Goal: Information Seeking & Learning: Learn about a topic

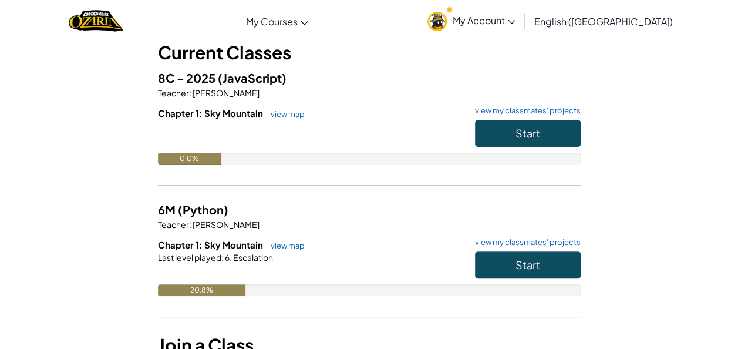
scroll to position [35, 0]
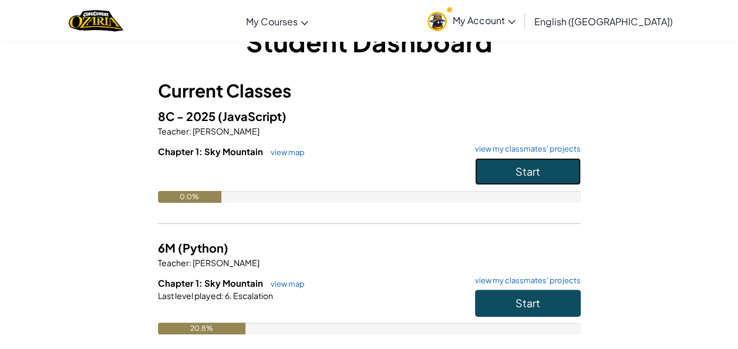
click at [510, 183] on button "Start" at bounding box center [528, 171] width 106 height 27
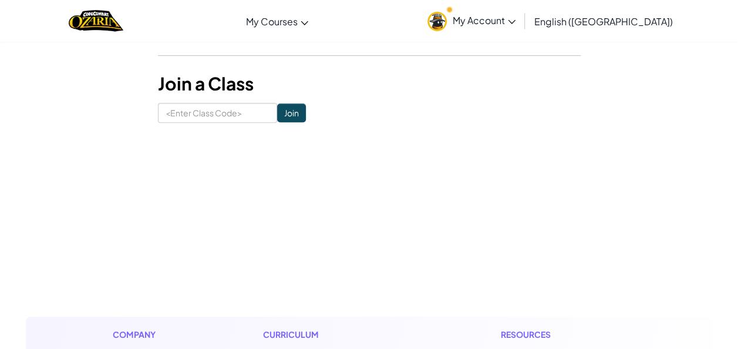
scroll to position [610, 0]
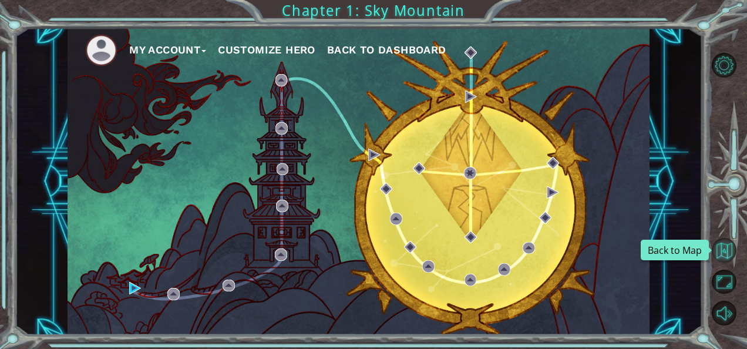
click at [724, 241] on button "Back to Map" at bounding box center [724, 250] width 25 height 25
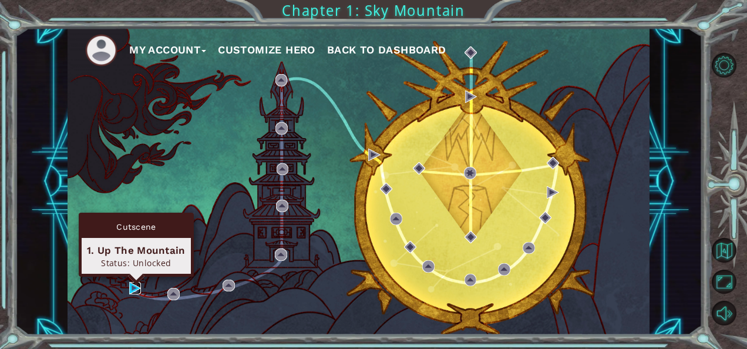
click at [130, 283] on img at bounding box center [135, 288] width 12 height 12
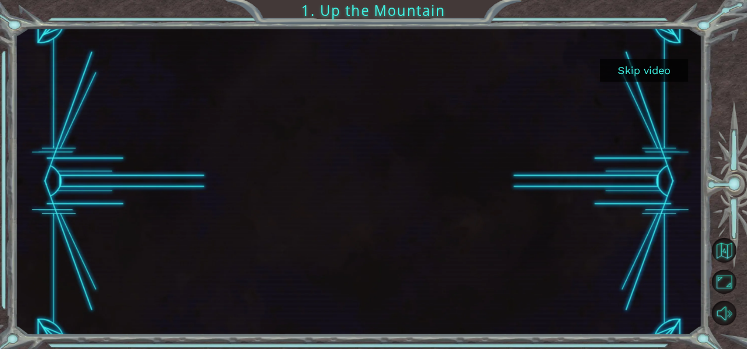
click at [638, 72] on button "Skip video" at bounding box center [644, 70] width 88 height 23
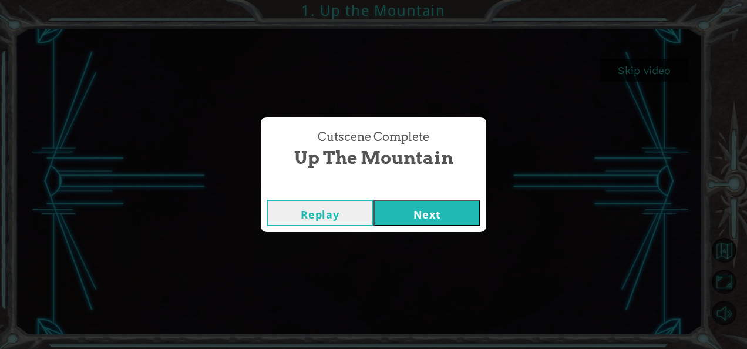
click at [415, 213] on button "Next" at bounding box center [427, 213] width 107 height 26
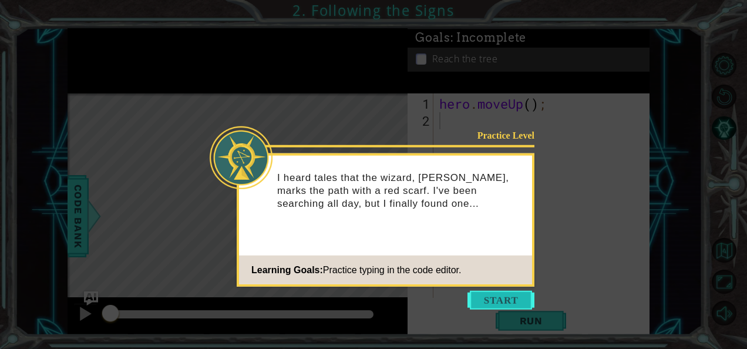
click at [498, 295] on button "Start" at bounding box center [501, 300] width 67 height 19
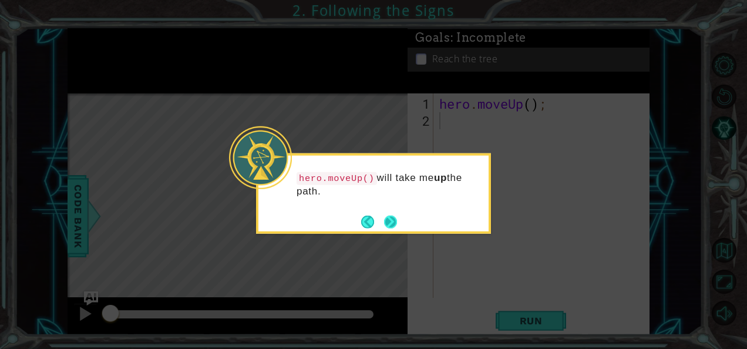
click at [387, 220] on button "Next" at bounding box center [390, 221] width 13 height 13
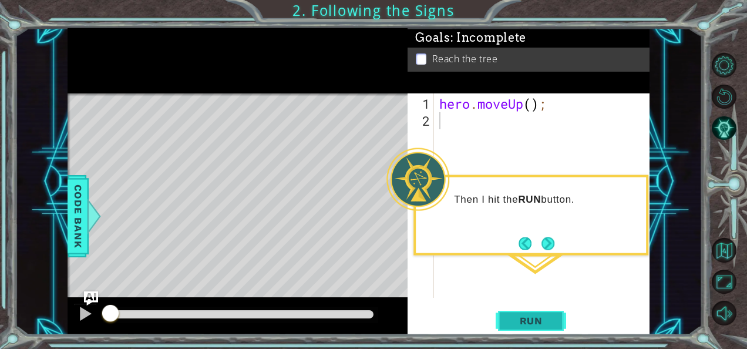
click at [516, 316] on span "Run" at bounding box center [531, 321] width 46 height 12
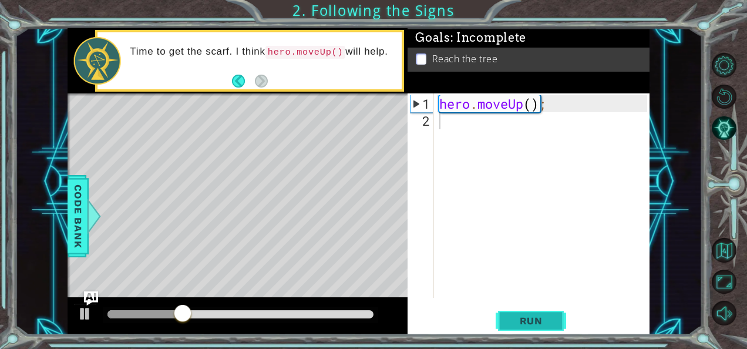
click at [516, 316] on span "Run" at bounding box center [531, 321] width 46 height 12
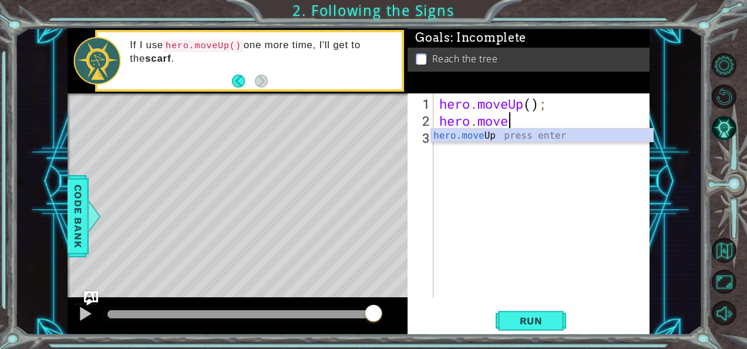
scroll to position [0, 3]
type textarea "hero.moveUp"
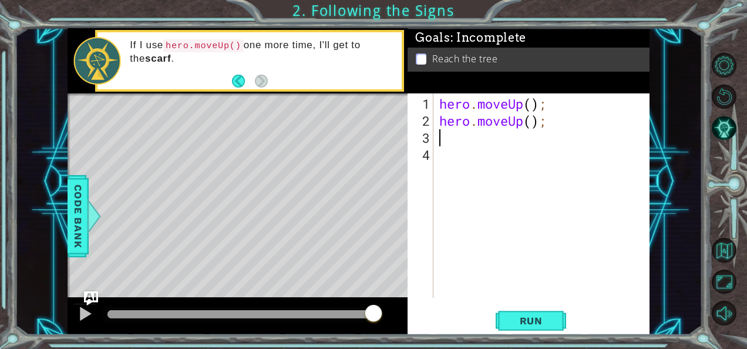
scroll to position [0, 0]
click at [517, 327] on button "Run" at bounding box center [531, 320] width 70 height 24
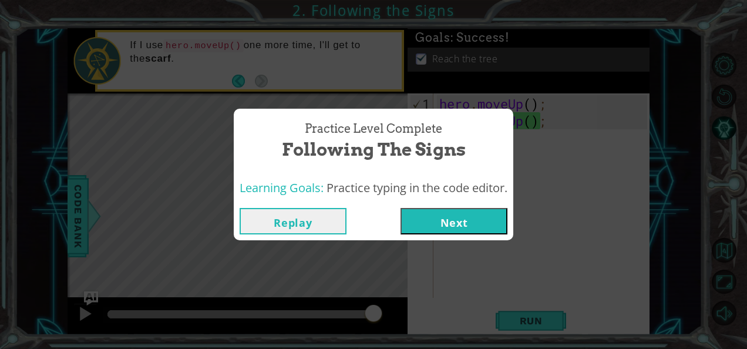
click at [435, 216] on button "Next" at bounding box center [454, 221] width 107 height 26
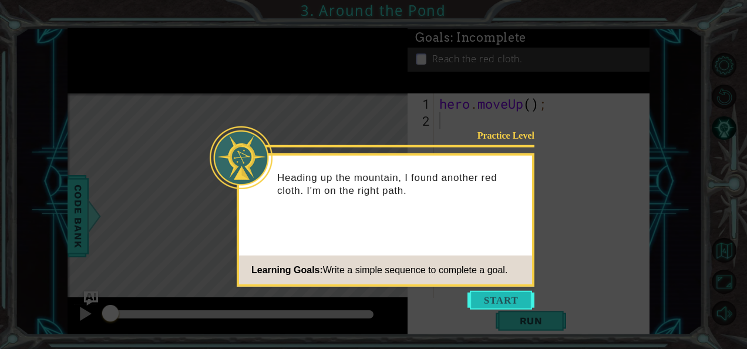
click at [476, 305] on button "Start" at bounding box center [501, 300] width 67 height 19
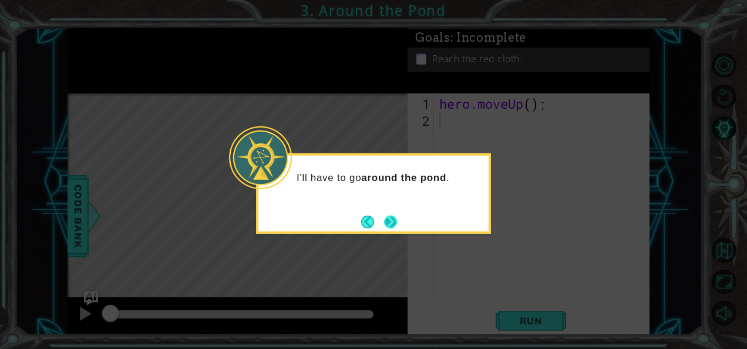
click at [395, 221] on button "Next" at bounding box center [390, 221] width 13 height 13
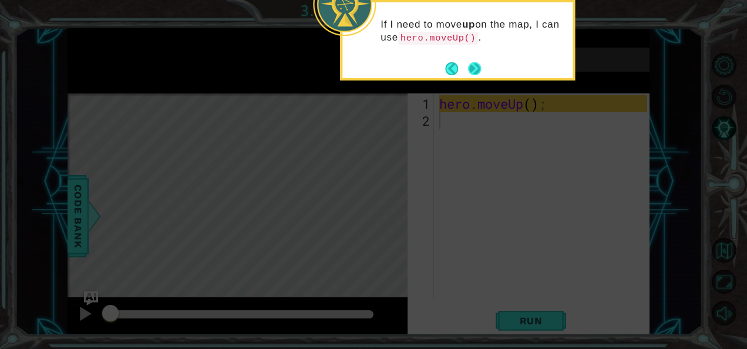
click at [479, 69] on button "Next" at bounding box center [475, 69] width 14 height 14
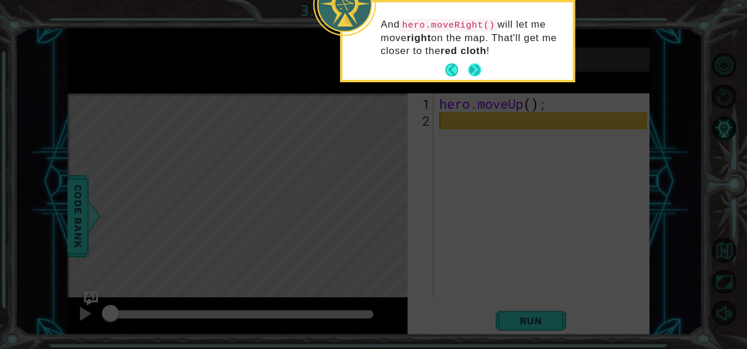
click at [479, 70] on button "Next" at bounding box center [475, 70] width 14 height 14
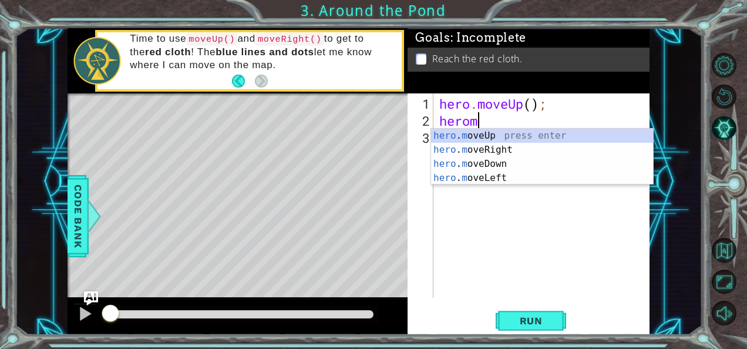
scroll to position [0, 1]
type textarea "hero.mo"
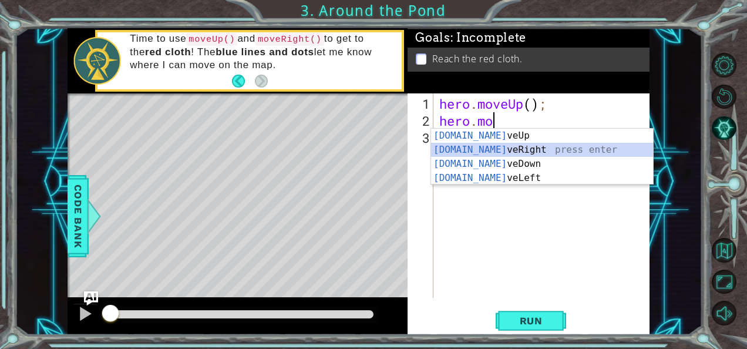
click at [469, 147] on div "hero.mo veUp press enter hero.mo veRight press enter hero.mo veDown press enter…" at bounding box center [542, 171] width 223 height 85
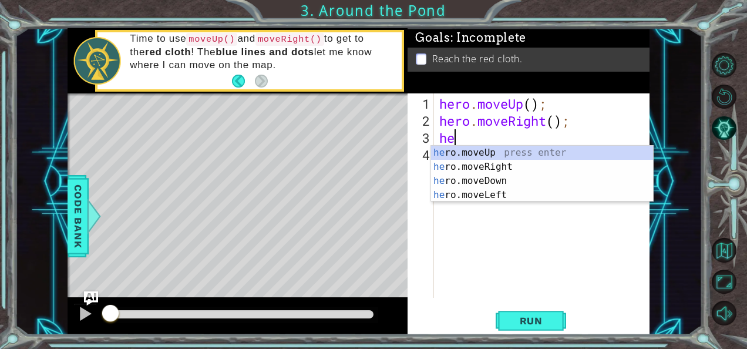
scroll to position [0, 0]
type textarea "hero"
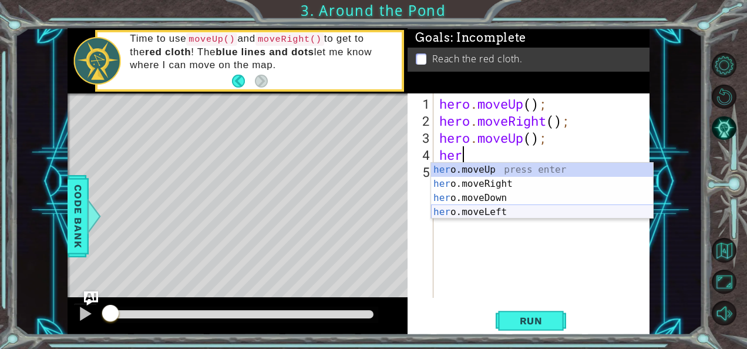
click at [481, 213] on div "her o.moveUp press enter her o.moveRight press enter her o.moveDown press enter…" at bounding box center [542, 205] width 223 height 85
type textarea "hero.moveLeft(1);"
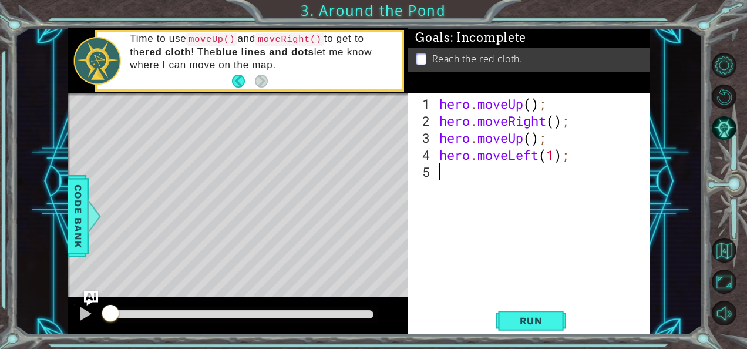
click at [459, 186] on div "hero . moveUp ( ) ; hero . moveRight ( ) ; hero . moveUp ( ) ; hero . moveLeft …" at bounding box center [545, 214] width 216 height 239
click at [549, 315] on span "Run" at bounding box center [531, 321] width 46 height 12
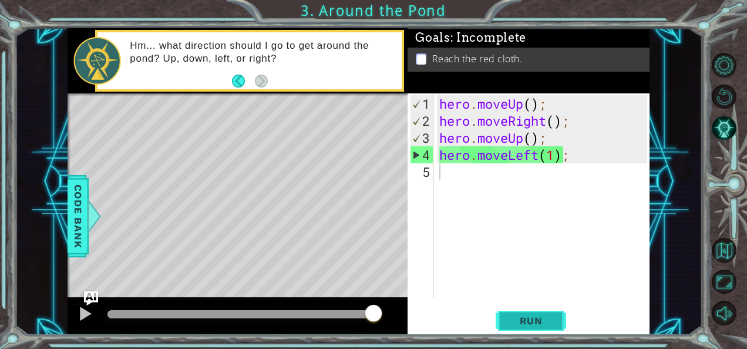
click at [515, 325] on span "Run" at bounding box center [531, 321] width 46 height 12
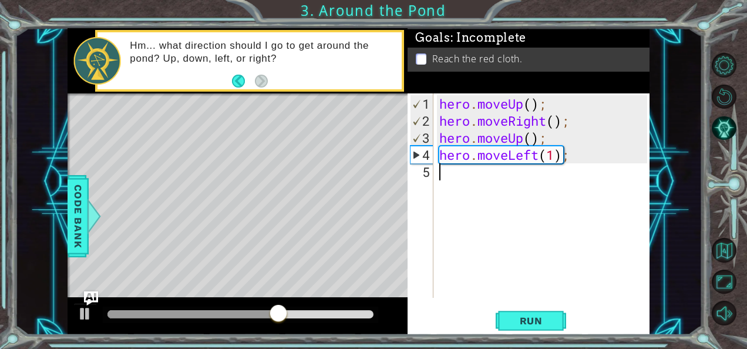
click at [562, 166] on div "hero . moveUp ( ) ; hero . moveRight ( ) ; hero . moveUp ( ) ; hero . moveLeft …" at bounding box center [545, 214] width 216 height 239
click at [573, 154] on div "hero . moveUp ( ) ; hero . moveRight ( ) ; hero . moveUp ( ) ; hero . moveLeft …" at bounding box center [545, 214] width 216 height 239
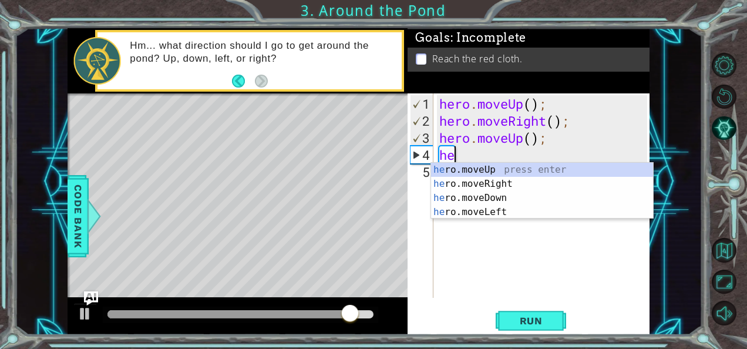
type textarea "h"
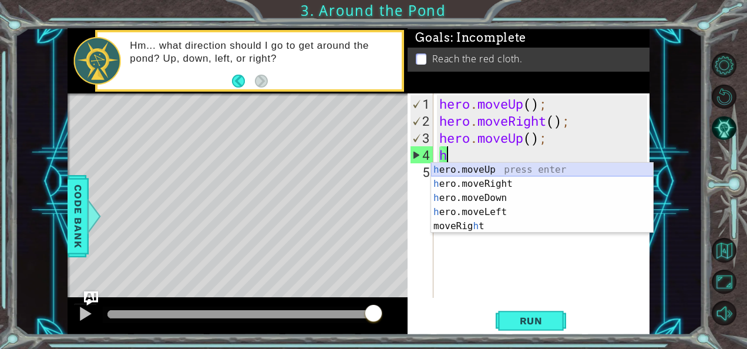
click at [562, 166] on div "h ero.moveUp press enter h ero.moveRight press enter h ero.moveDown press enter…" at bounding box center [542, 212] width 223 height 99
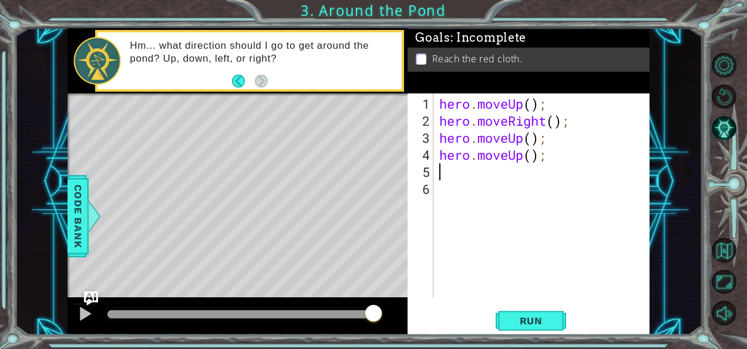
type textarea "h"
click at [522, 315] on span "Run" at bounding box center [531, 321] width 46 height 12
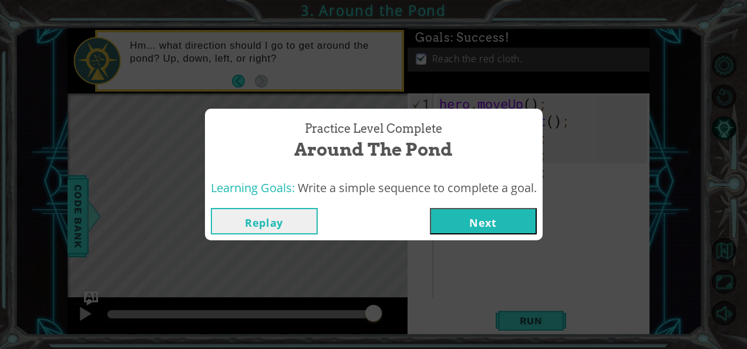
click at [495, 224] on button "Next" at bounding box center [483, 221] width 107 height 26
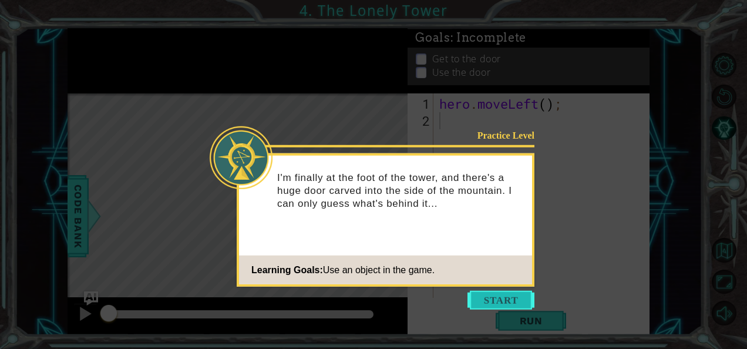
click at [481, 301] on button "Start" at bounding box center [501, 300] width 67 height 19
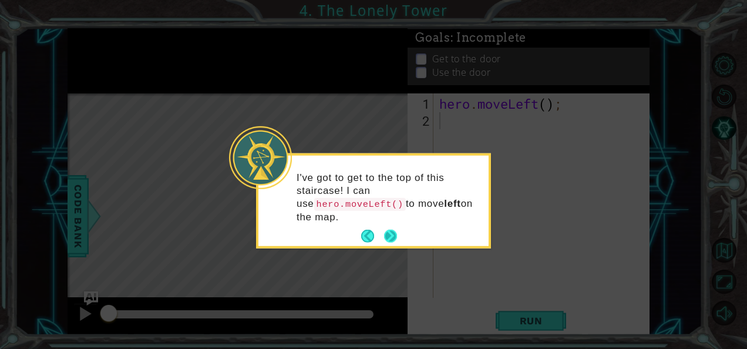
click at [393, 229] on button "Next" at bounding box center [391, 236] width 14 height 14
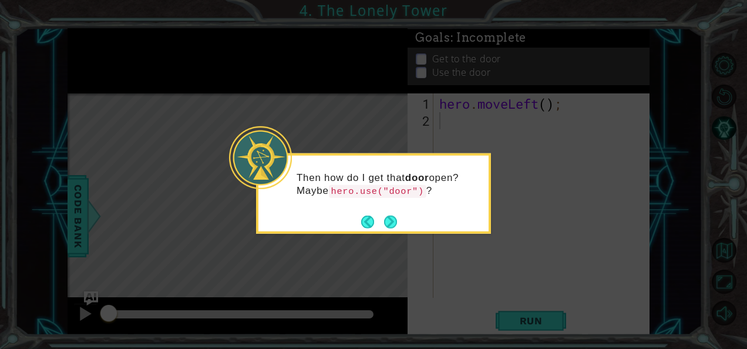
click at [393, 221] on button "Next" at bounding box center [390, 221] width 13 height 13
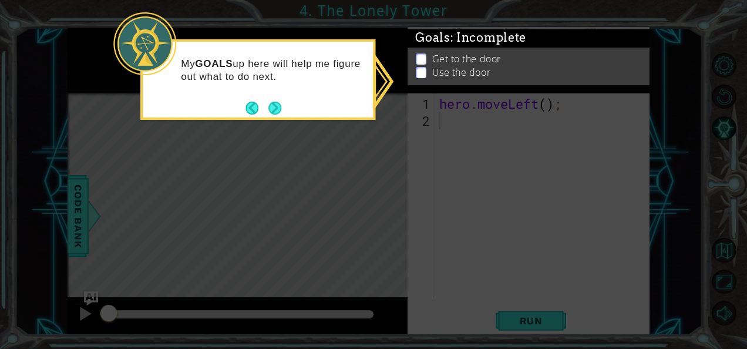
click at [421, 72] on p at bounding box center [421, 77] width 11 height 11
click at [281, 103] on button "Next" at bounding box center [274, 107] width 13 height 13
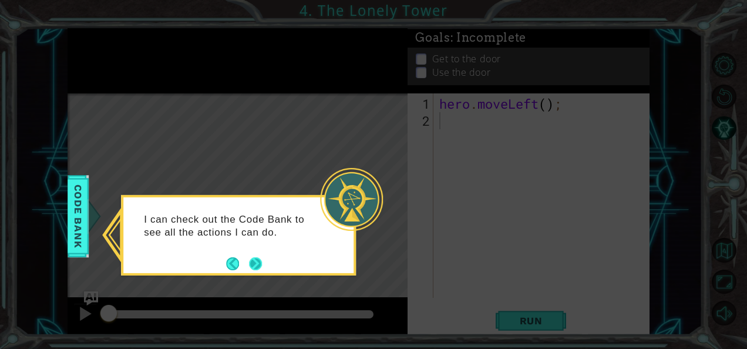
click at [255, 262] on button "Next" at bounding box center [255, 263] width 13 height 13
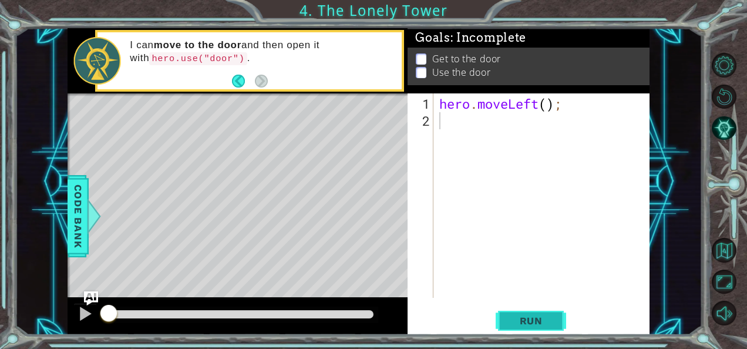
click at [499, 316] on button "Run" at bounding box center [531, 320] width 70 height 24
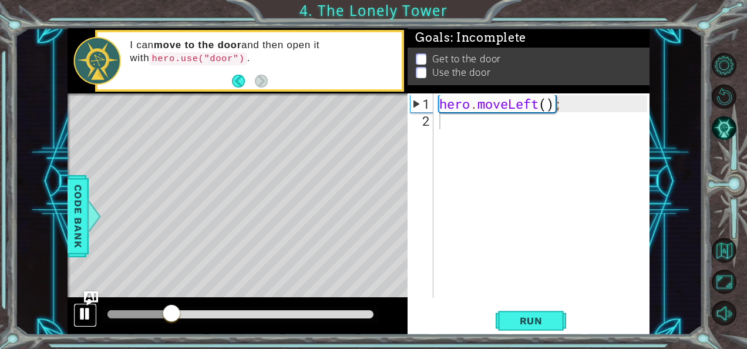
click at [95, 313] on button at bounding box center [84, 315] width 23 height 24
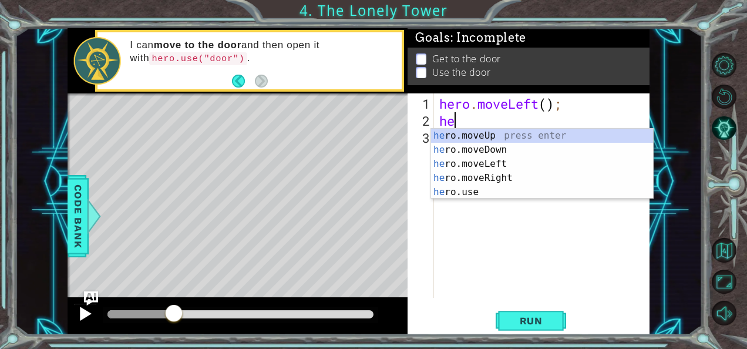
type textarea "hero"
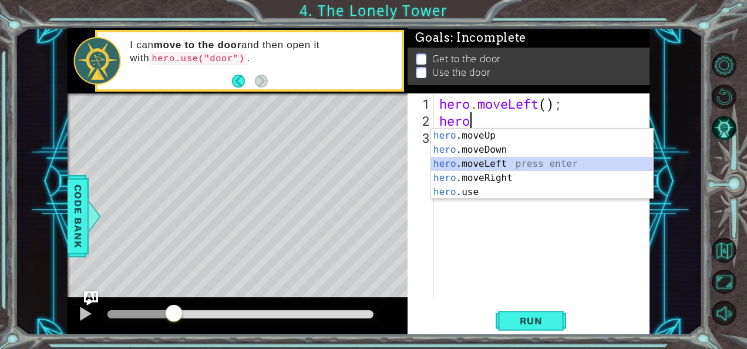
click at [450, 163] on div "hero .moveUp press enter hero .moveDown press enter hero .moveLeft press enter …" at bounding box center [542, 178] width 223 height 99
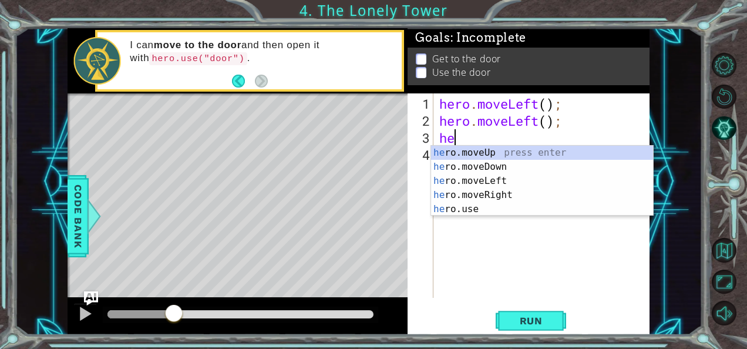
type textarea "hero"
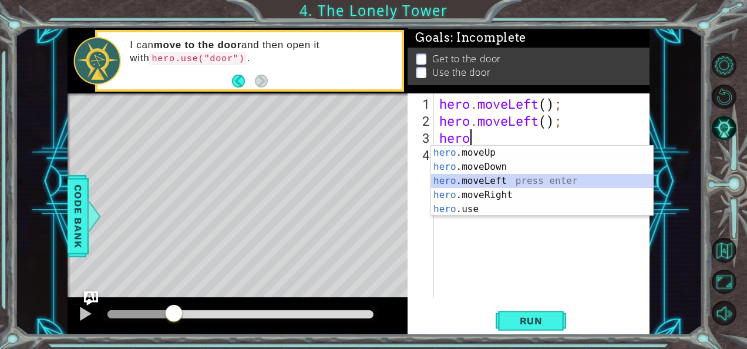
click at [471, 182] on div "hero .moveUp press enter hero .moveDown press enter hero .moveLeft press enter …" at bounding box center [542, 195] width 223 height 99
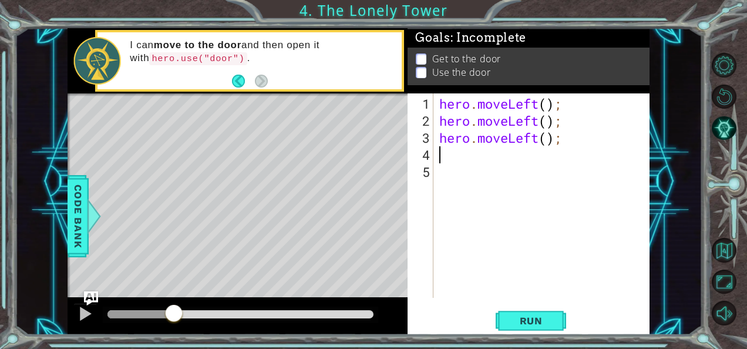
scroll to position [0, 0]
click at [562, 323] on button "Run" at bounding box center [531, 320] width 70 height 24
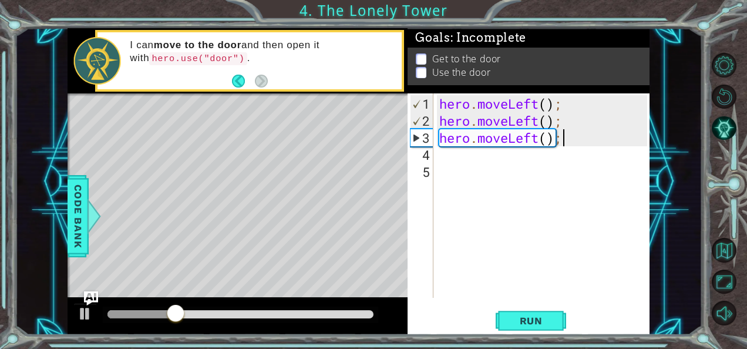
click at [562, 142] on div "hero . moveLeft ( ) ; hero . moveLeft ( ) ; hero . moveLeft ( ) ;" at bounding box center [545, 214] width 216 height 239
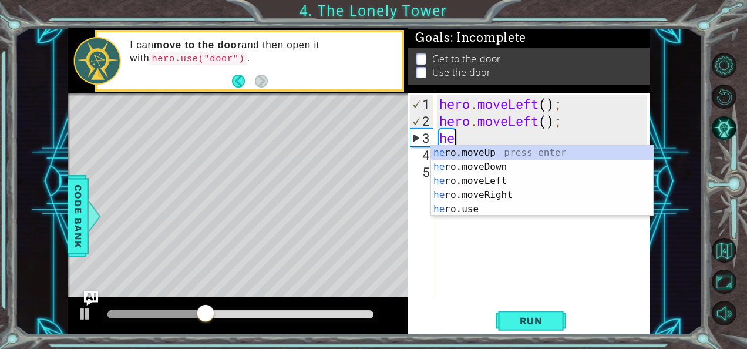
type textarea "h"
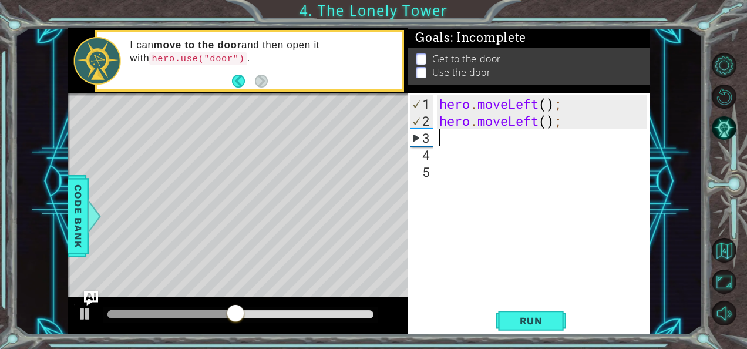
type textarea "h"
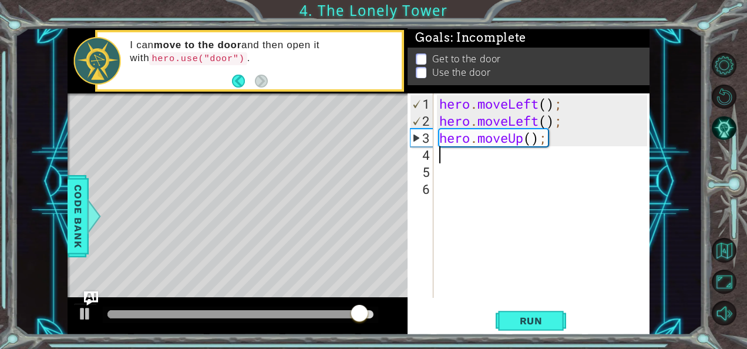
type textarea "h"
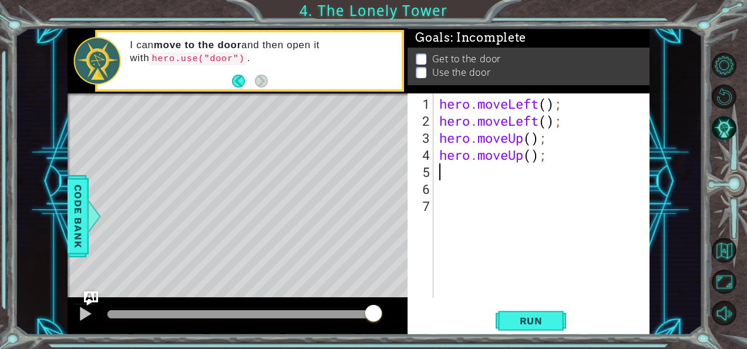
type textarea "h"
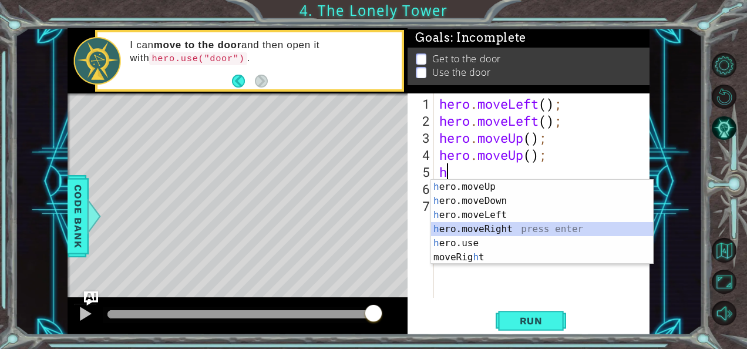
click at [491, 228] on div "h ero.moveUp press enter h ero.moveDown press enter h ero.moveLeft press enter …" at bounding box center [542, 236] width 223 height 113
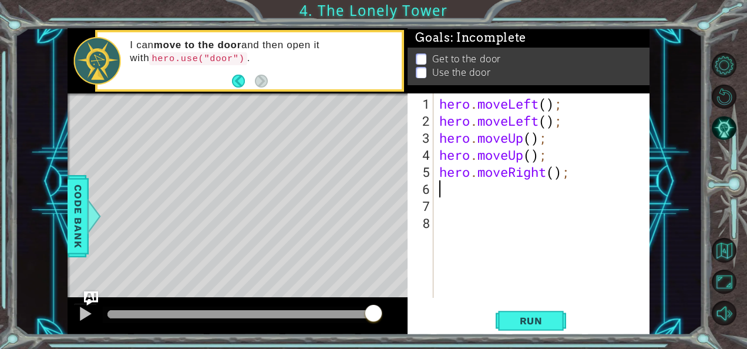
type textarea "h"
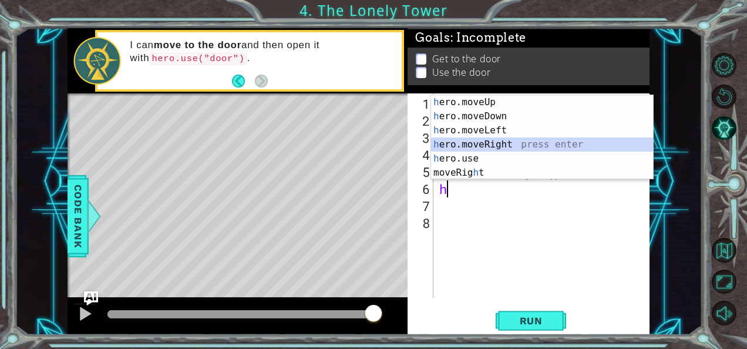
click at [473, 146] on div "h ero.moveUp press enter h ero.moveDown press enter h ero.moveLeft press enter …" at bounding box center [542, 151] width 223 height 113
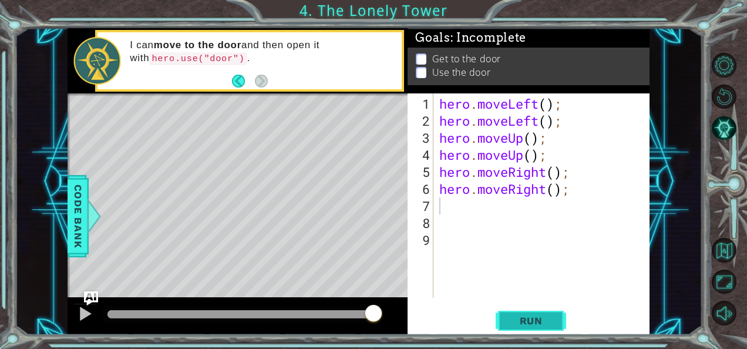
click at [537, 318] on span "Run" at bounding box center [531, 321] width 46 height 12
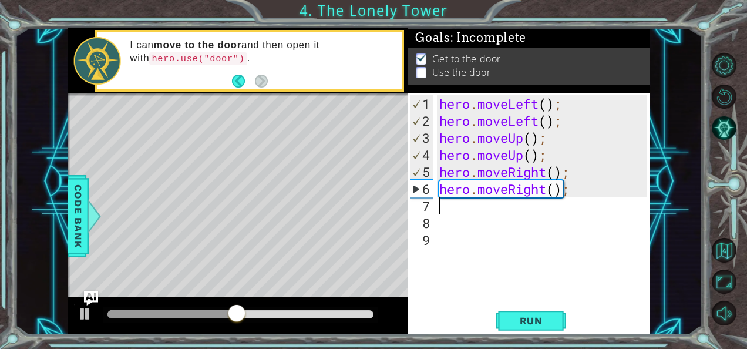
type textarea "h"
type textarea "o"
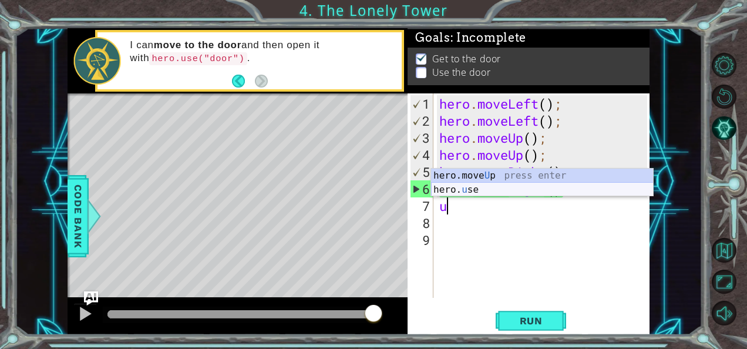
click at [475, 190] on div "hero.move U p press enter hero. u se press enter" at bounding box center [542, 197] width 223 height 56
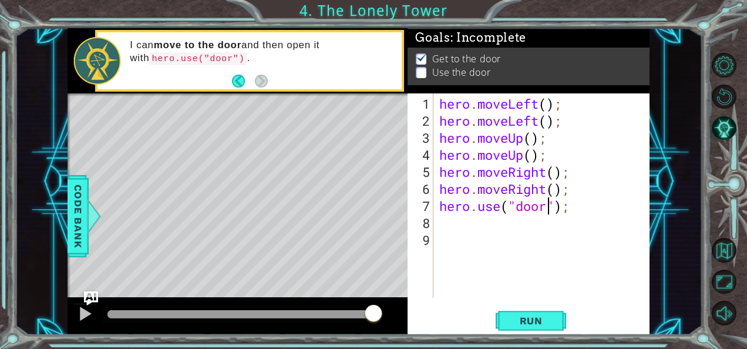
scroll to position [0, 5]
type textarea "hero.use("door");"
click at [540, 321] on span "Run" at bounding box center [531, 321] width 46 height 12
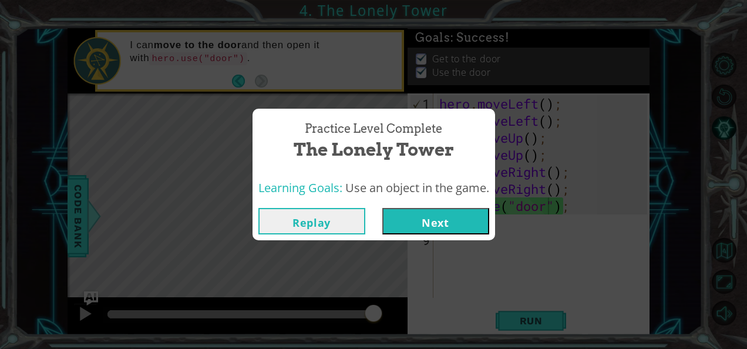
click at [439, 220] on button "Next" at bounding box center [435, 221] width 107 height 26
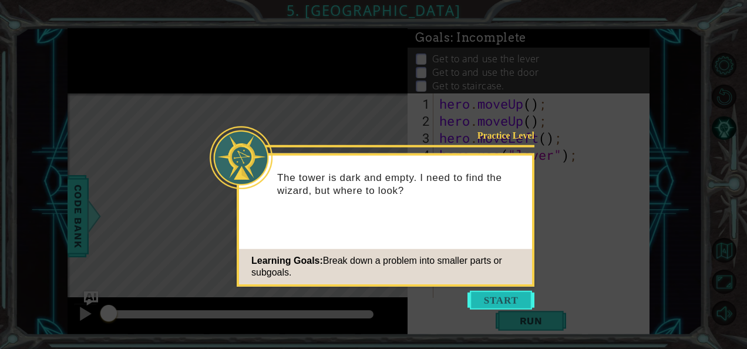
click at [479, 291] on button "Start" at bounding box center [501, 300] width 67 height 19
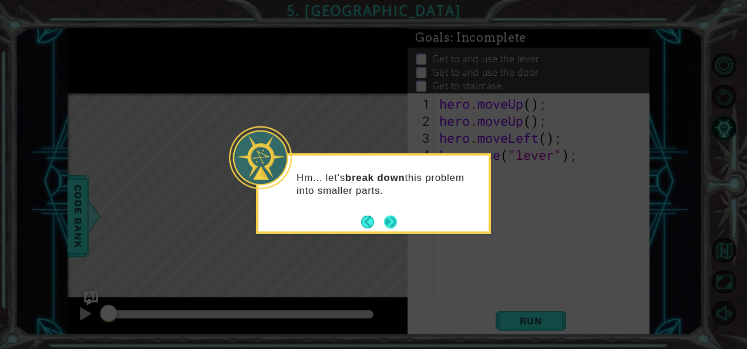
click at [392, 217] on button "Next" at bounding box center [390, 221] width 13 height 13
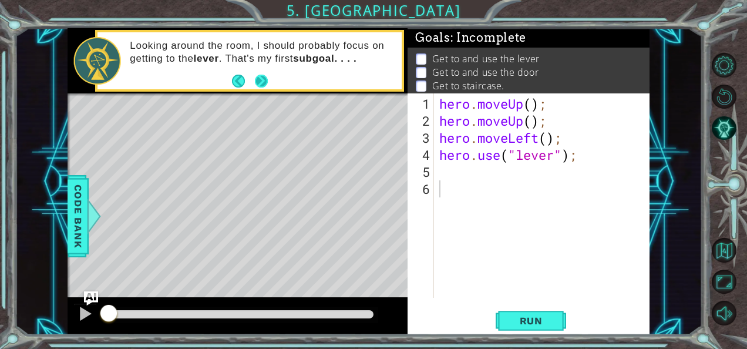
click at [260, 87] on button "Next" at bounding box center [261, 81] width 13 height 13
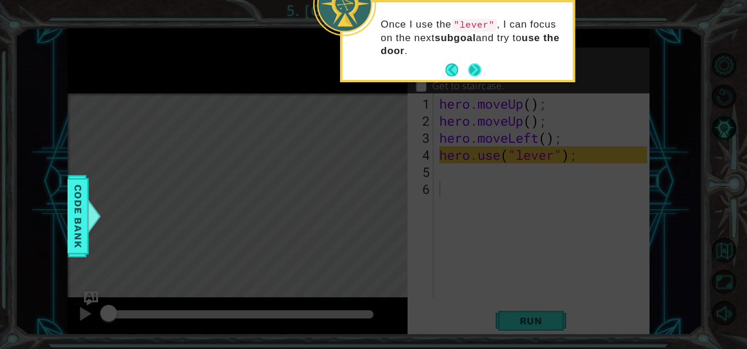
click at [478, 66] on button "Next" at bounding box center [474, 69] width 13 height 13
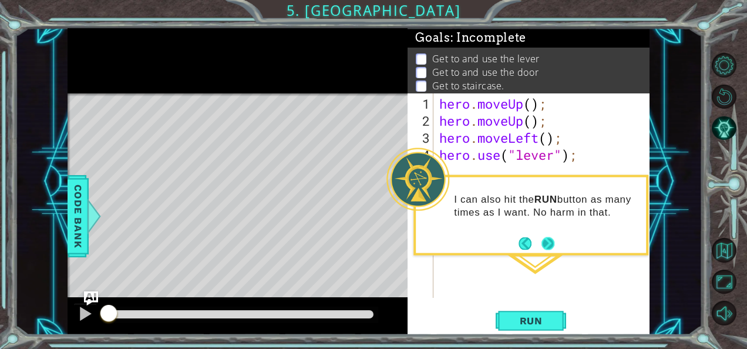
click at [554, 243] on button "Next" at bounding box center [548, 243] width 13 height 13
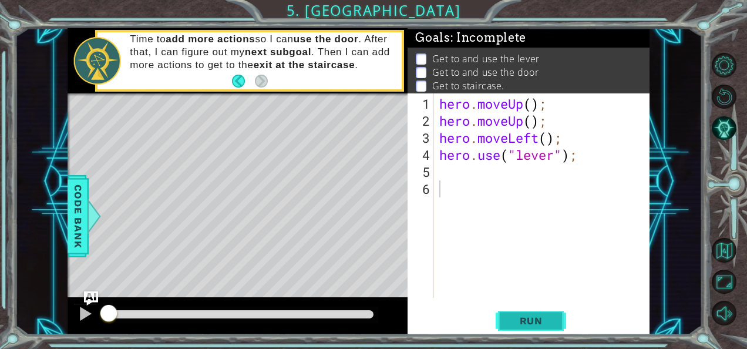
click at [528, 318] on span "Run" at bounding box center [531, 321] width 46 height 12
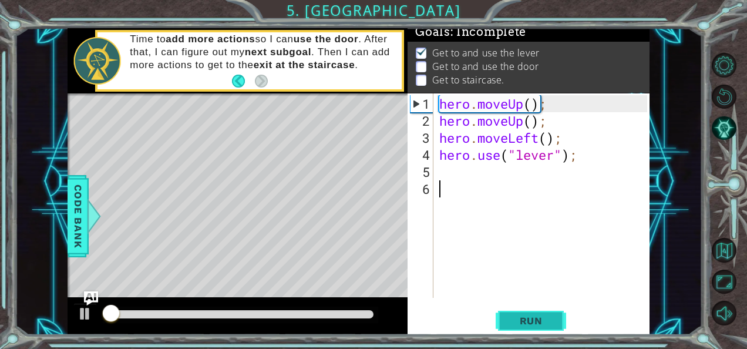
scroll to position [10, 0]
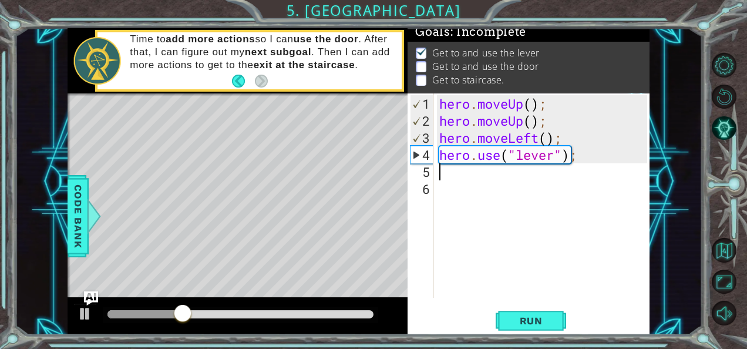
click at [458, 176] on div "hero . moveUp ( ) ; hero . moveUp ( ) ; hero . moveLeft ( ) ; hero . use ( "lev…" at bounding box center [545, 214] width 216 height 239
type textarea "mo"
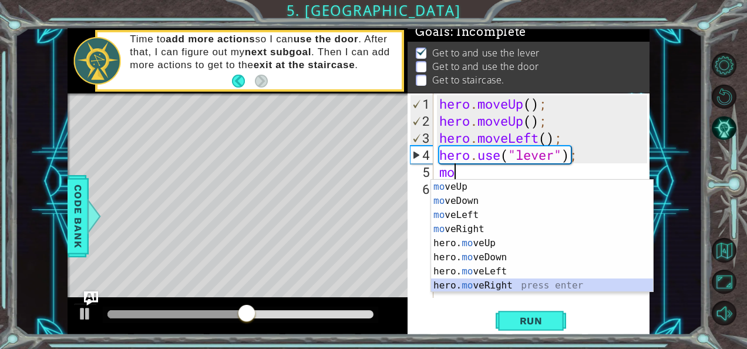
click at [482, 283] on div "mo veUp press enter mo veDown press enter mo veLeft press enter mo veRight pres…" at bounding box center [542, 250] width 223 height 141
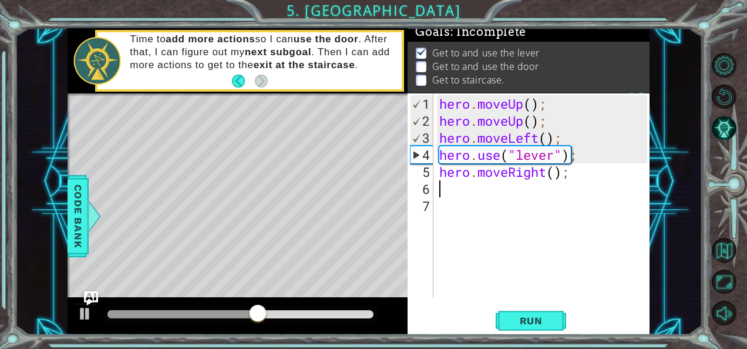
type textarea "h"
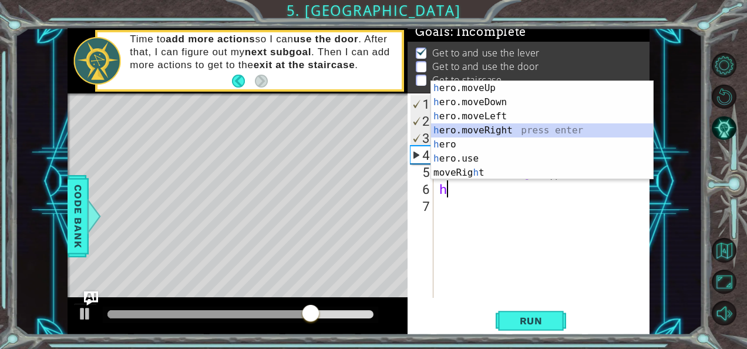
click at [473, 127] on div "h ero.moveUp press enter h ero.moveDown press enter h ero.moveLeft press enter …" at bounding box center [542, 144] width 223 height 127
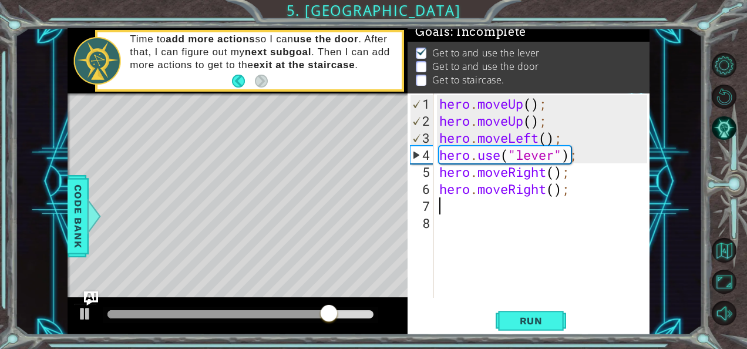
click at [463, 209] on div "hero . moveUp ( ) ; hero . moveUp ( ) ; hero . moveLeft ( ) ; hero . use ( "lev…" at bounding box center [545, 214] width 216 height 239
type textarea "h"
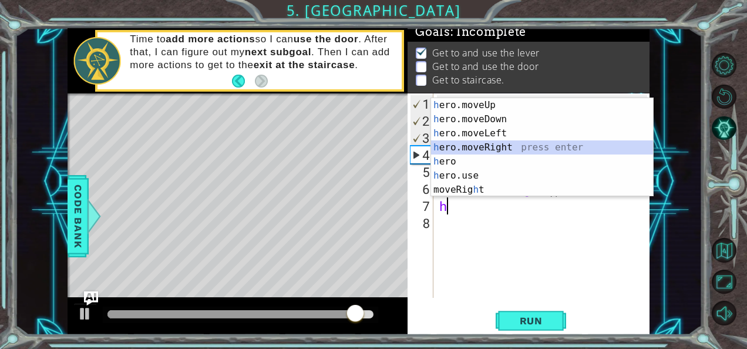
click at [469, 144] on div "h ero.moveUp press enter h ero.moveDown press enter h ero.moveLeft press enter …" at bounding box center [542, 161] width 223 height 127
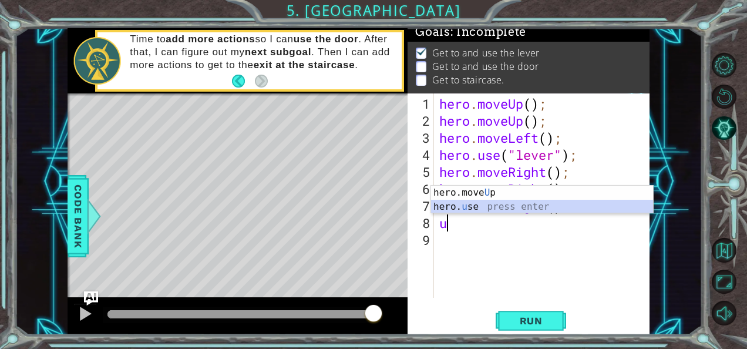
click at [458, 204] on div "hero.move U p press enter hero. u se press enter" at bounding box center [542, 214] width 223 height 56
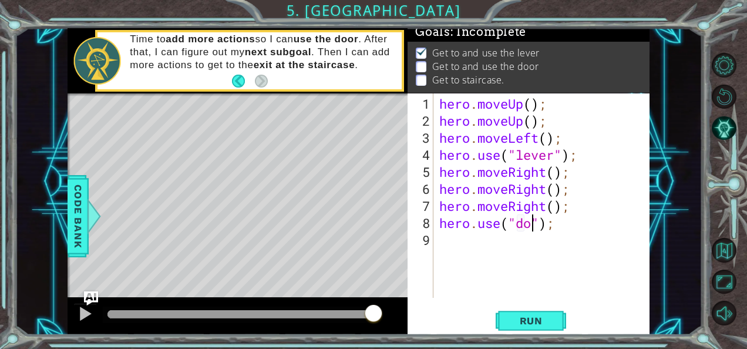
type textarea "hero.use("door");"
click at [441, 244] on div "hero . moveUp ( ) ; hero . moveUp ( ) ; hero . moveLeft ( ) ; hero . use ( "lev…" at bounding box center [545, 214] width 216 height 239
type textarea "h"
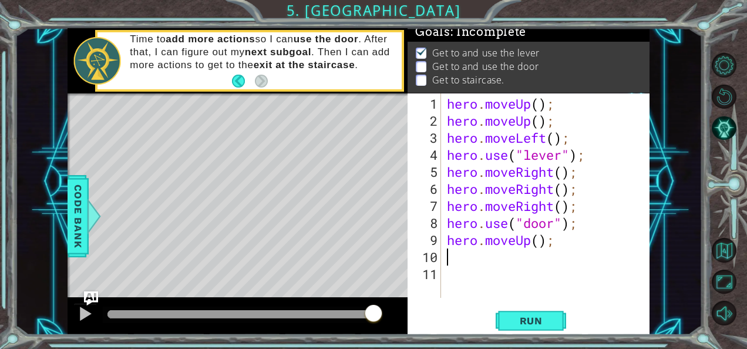
type textarea "h"
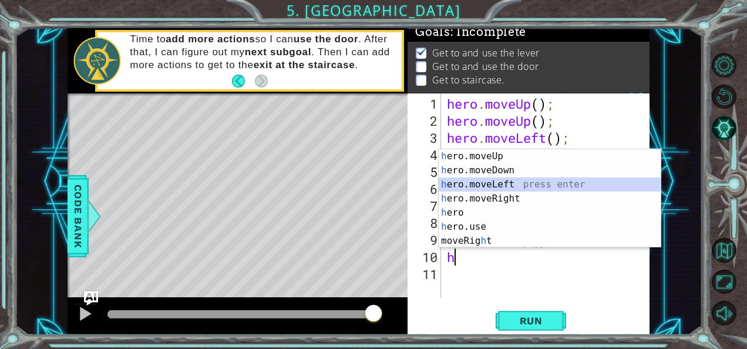
click at [476, 180] on div "h ero.moveUp press enter h ero.moveDown press enter h ero.moveLeft press enter …" at bounding box center [550, 212] width 223 height 127
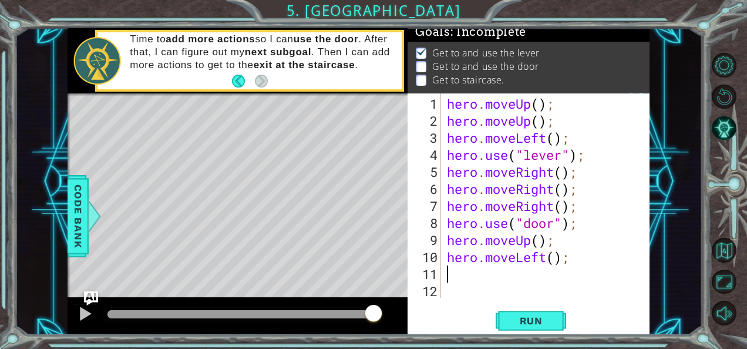
type textarea "h"
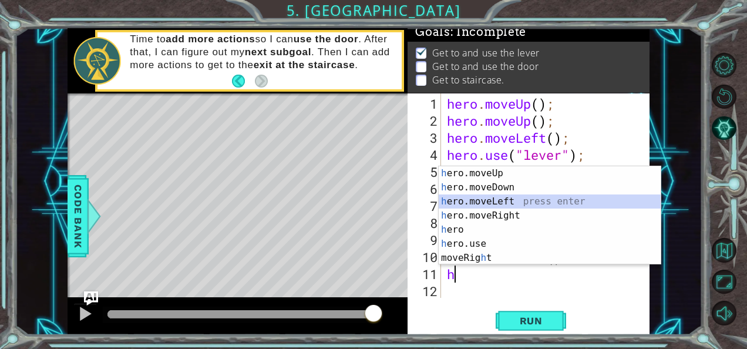
click at [469, 201] on div "h ero.moveUp press enter h ero.moveDown press enter h ero.moveLeft press enter …" at bounding box center [550, 229] width 223 height 127
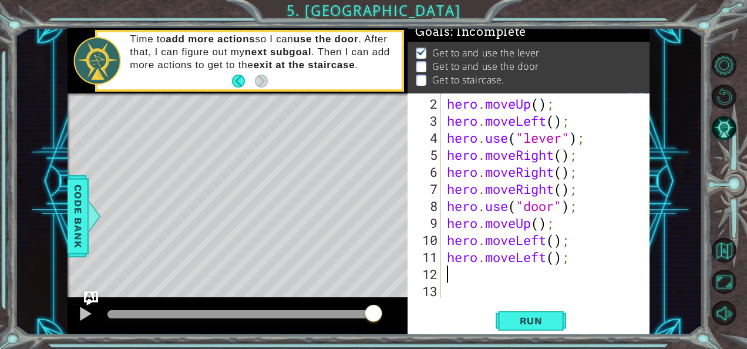
type textarea "h"
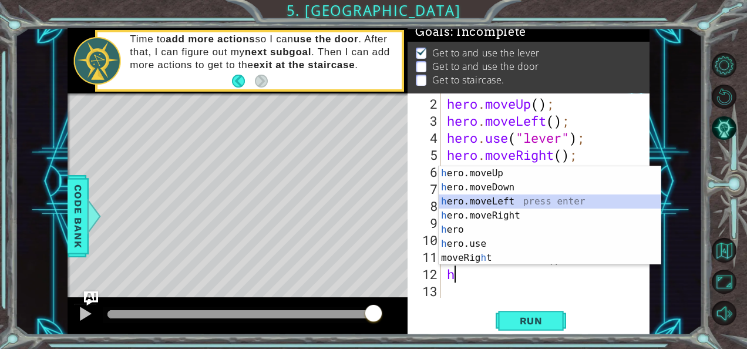
click at [479, 200] on div "h ero.moveUp press enter h ero.moveDown press enter h ero.moveLeft press enter …" at bounding box center [550, 229] width 223 height 127
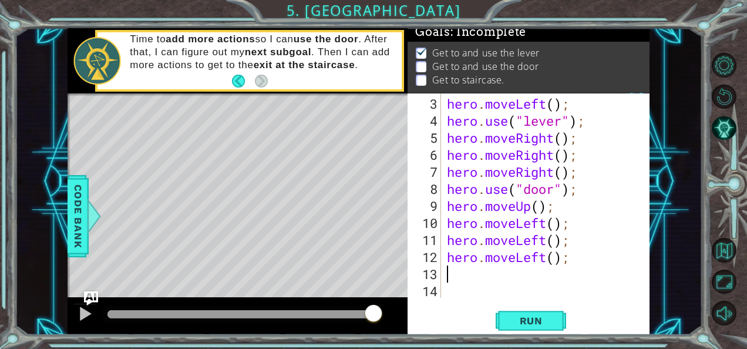
scroll to position [34, 0]
click at [515, 321] on span "Run" at bounding box center [531, 321] width 46 height 12
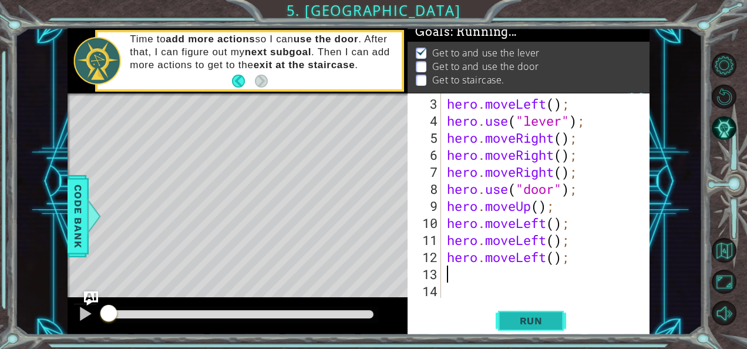
scroll to position [0, 0]
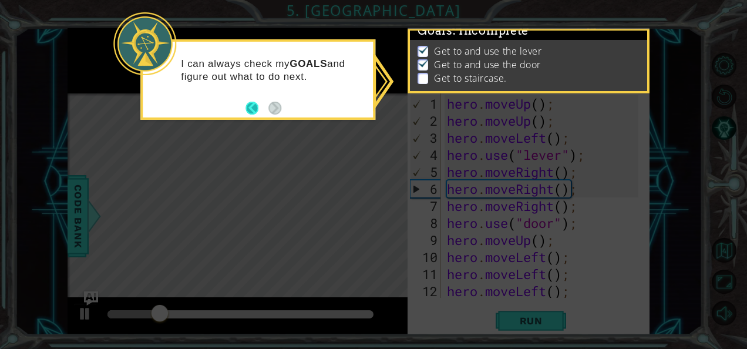
click at [260, 106] on button "Back" at bounding box center [257, 108] width 23 height 13
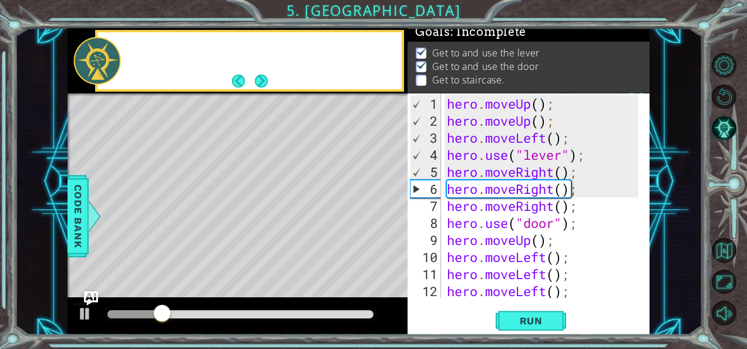
scroll to position [8, 0]
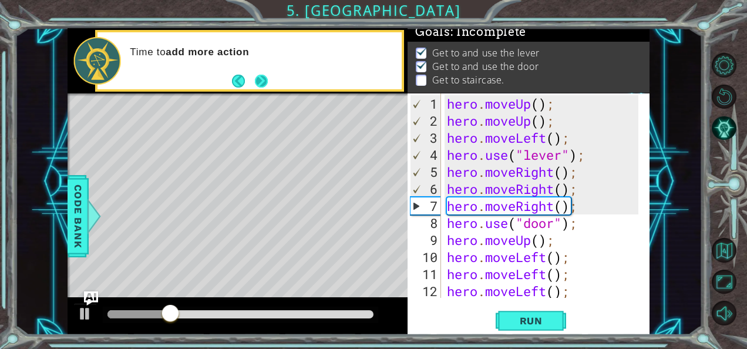
click at [260, 80] on button "Next" at bounding box center [261, 81] width 13 height 13
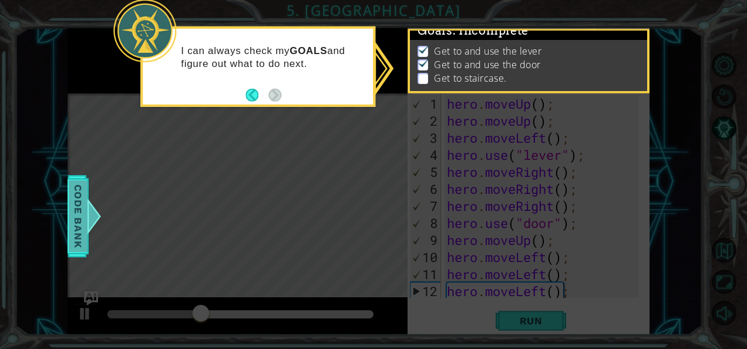
click at [92, 213] on div at bounding box center [94, 216] width 15 height 35
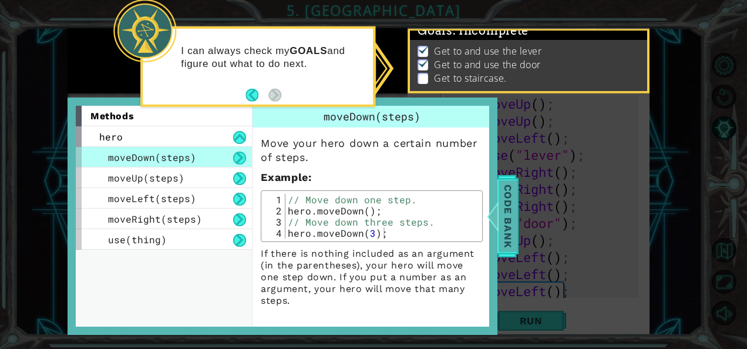
click at [512, 211] on span "Code Bank" at bounding box center [508, 216] width 19 height 72
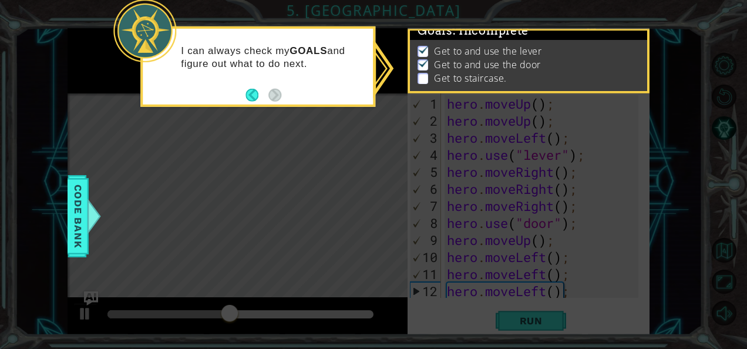
click at [367, 184] on icon at bounding box center [373, 174] width 747 height 349
drag, startPoint x: 425, startPoint y: 72, endPoint x: 255, endPoint y: 89, distance: 171.2
click at [255, 89] on body "1 ההההההההההההההההההההההההההההההההההההההההההההההההההההההההההההההההההההההההההההה…" at bounding box center [373, 174] width 747 height 349
click at [255, 89] on button "Back" at bounding box center [257, 95] width 23 height 13
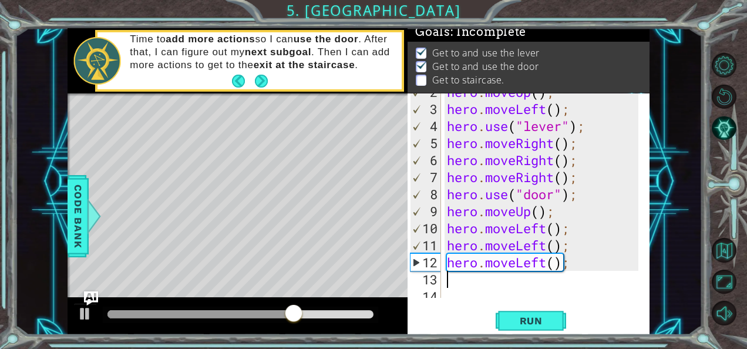
scroll to position [29, 0]
click at [519, 318] on span "Run" at bounding box center [531, 321] width 46 height 12
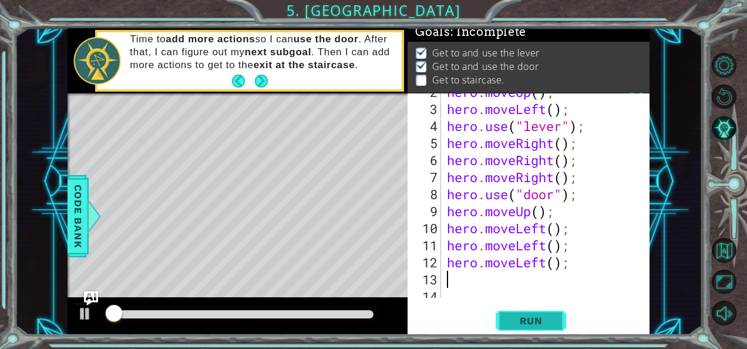
scroll to position [10, 0]
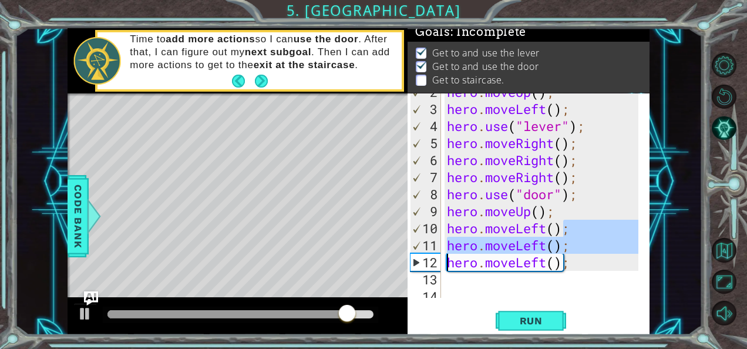
drag, startPoint x: 564, startPoint y: 230, endPoint x: 455, endPoint y: 255, distance: 112.0
click at [451, 256] on div "hero . moveUp ( ) ; hero . moveLeft ( ) ; hero . use ( "lever" ) ; hero . moveR…" at bounding box center [545, 202] width 200 height 239
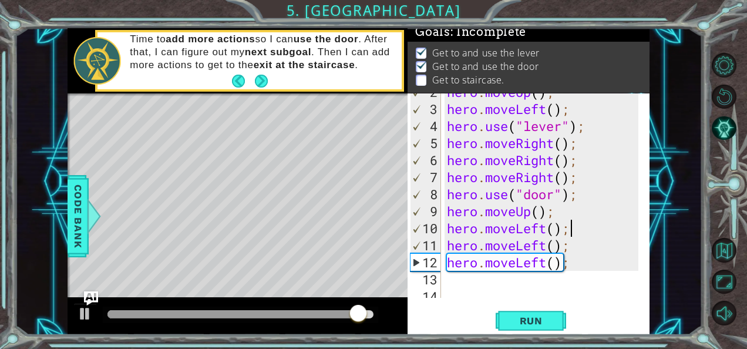
click at [587, 221] on div "hero . moveUp ( ) ; hero . moveLeft ( ) ; hero . use ( "lever" ) ; hero . moveR…" at bounding box center [545, 202] width 200 height 239
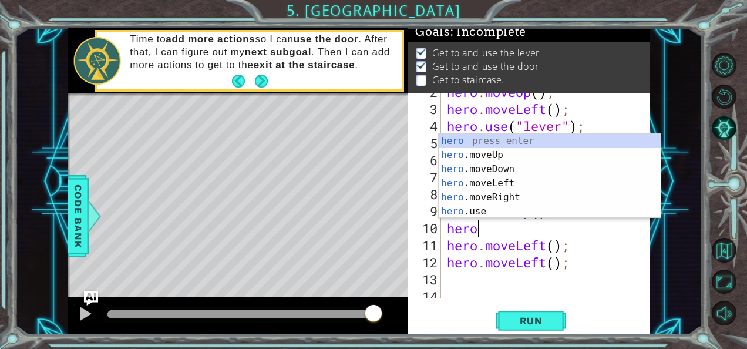
type textarea "her"
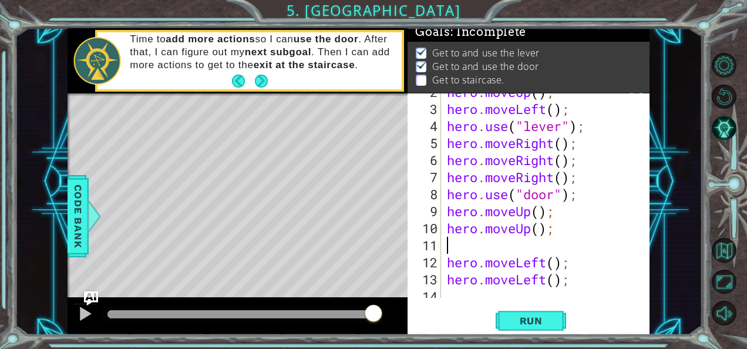
type textarea "hero.moveUp();"
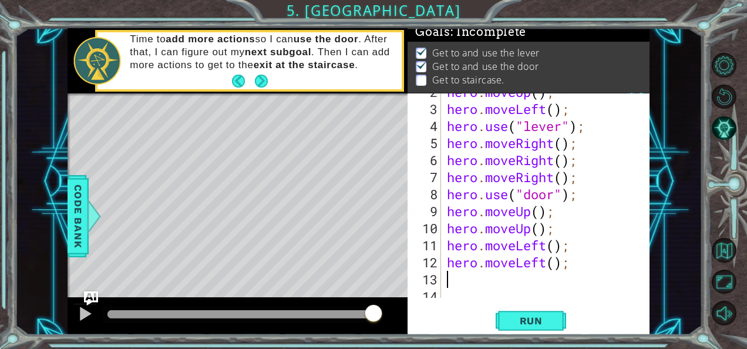
click at [574, 269] on div "hero . moveUp ( ) ; hero . moveLeft ( ) ; hero . use ( "lever" ) ; hero . moveR…" at bounding box center [545, 202] width 200 height 239
type textarea "h"
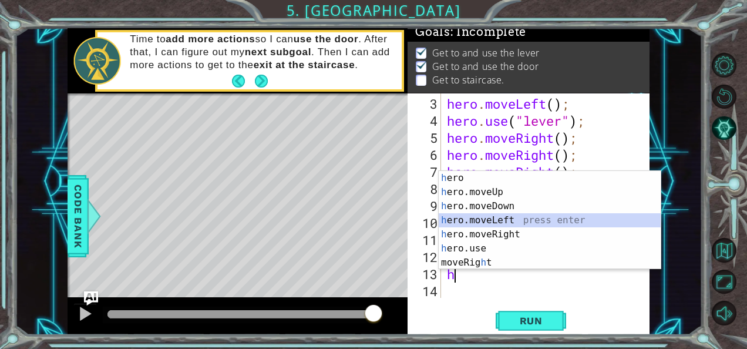
click at [502, 217] on div "h ero press enter h ero.moveUp press enter h ero.moveDown press enter h ero.mov…" at bounding box center [550, 234] width 223 height 127
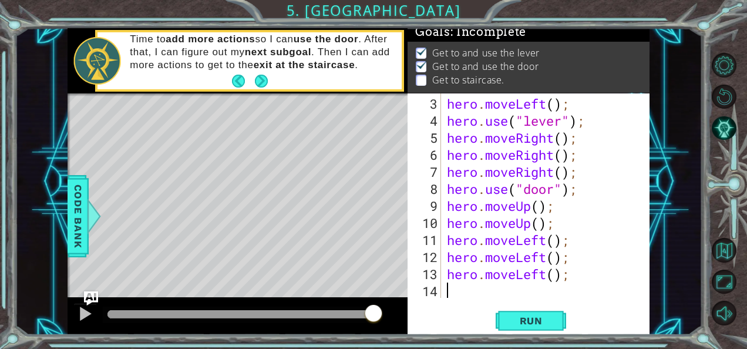
scroll to position [51, 0]
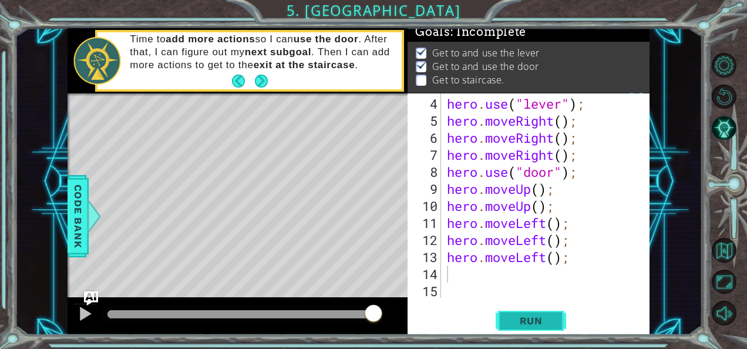
click at [528, 312] on button "Run" at bounding box center [531, 320] width 70 height 24
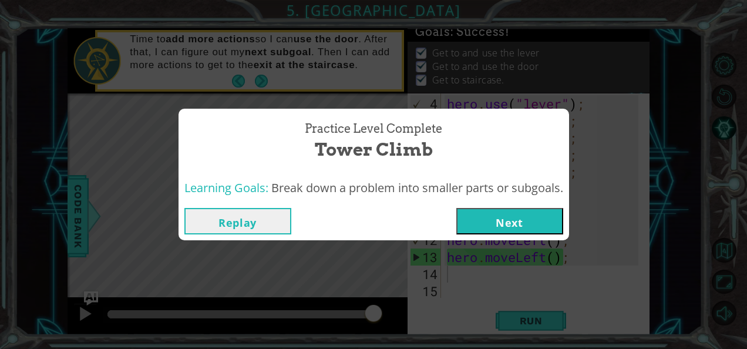
click at [532, 217] on button "Next" at bounding box center [509, 221] width 107 height 26
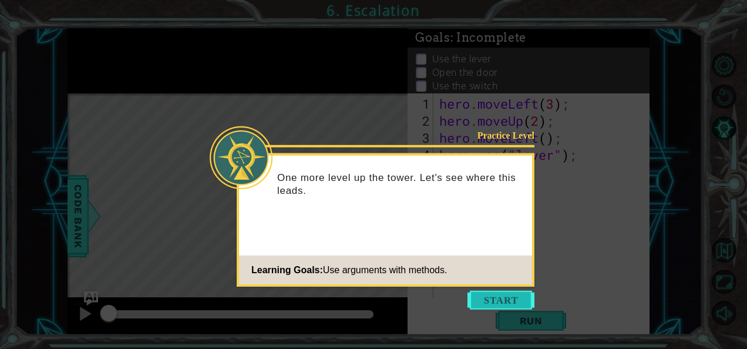
click at [510, 297] on button "Start" at bounding box center [501, 300] width 67 height 19
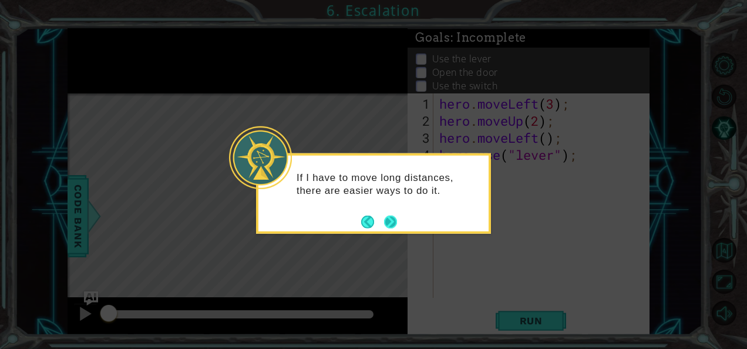
click at [393, 223] on button "Next" at bounding box center [391, 222] width 14 height 14
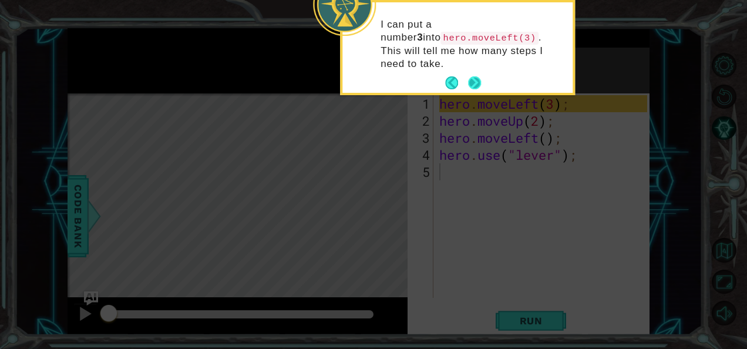
click at [470, 76] on button "Next" at bounding box center [475, 83] width 14 height 14
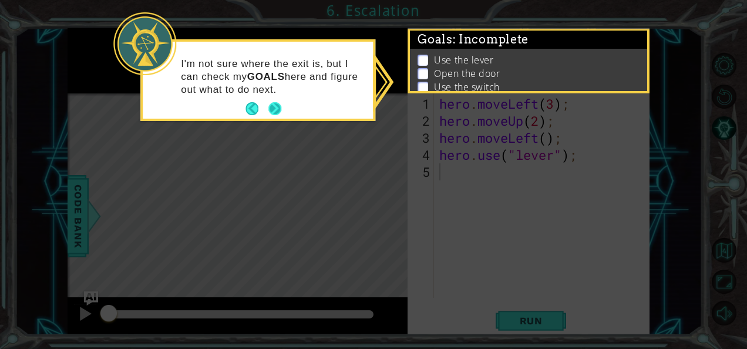
click at [273, 107] on button "Next" at bounding box center [274, 108] width 13 height 13
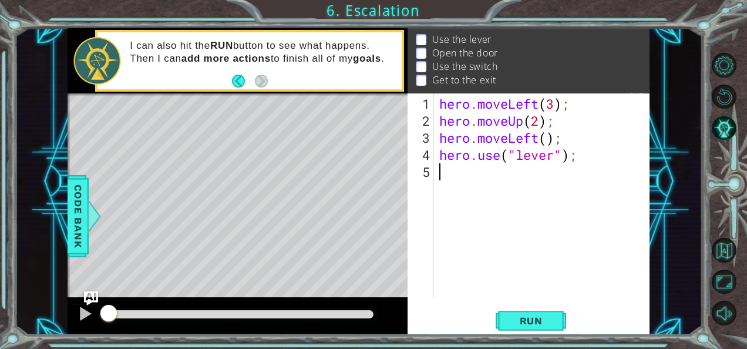
scroll to position [23, 0]
click at [539, 312] on button "Run" at bounding box center [531, 320] width 70 height 24
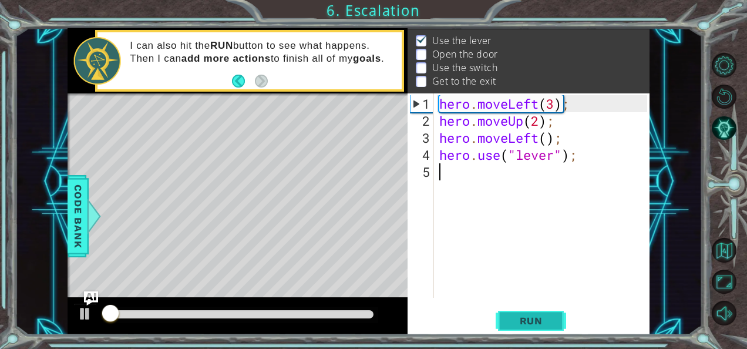
scroll to position [17, 0]
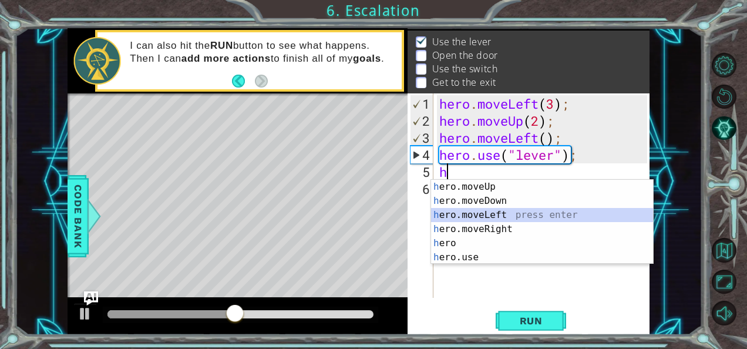
click at [477, 210] on div "h ero.moveUp press enter h ero.moveDown press enter h ero.moveLeft press enter …" at bounding box center [542, 236] width 223 height 113
type textarea "hero.moveLeft(1);"
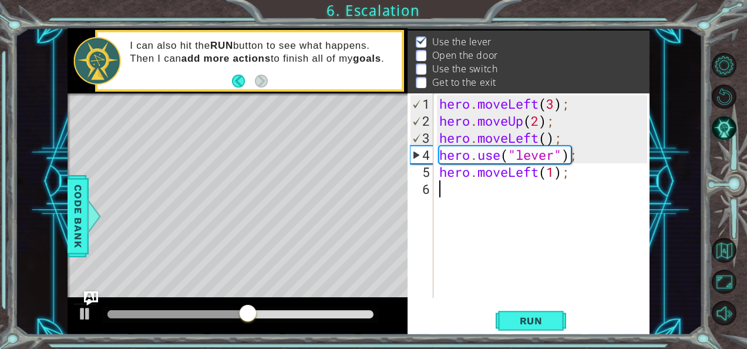
click at [449, 190] on div "hero . moveLeft ( 3 ) ; hero . moveUp ( 2 ) ; hero . moveLeft ( ) ; hero . use …" at bounding box center [545, 214] width 216 height 239
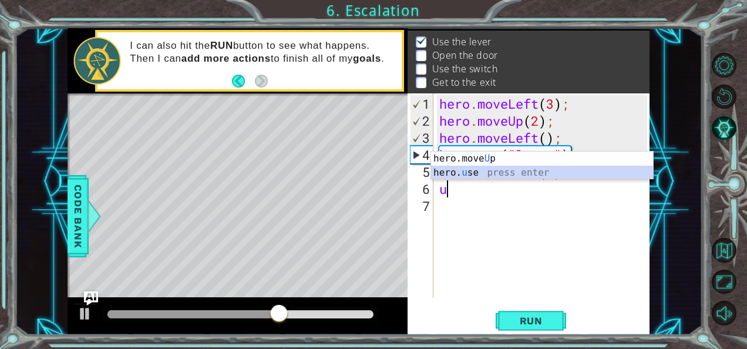
click at [469, 172] on div "hero.move U p press enter hero. u se press enter" at bounding box center [542, 180] width 223 height 56
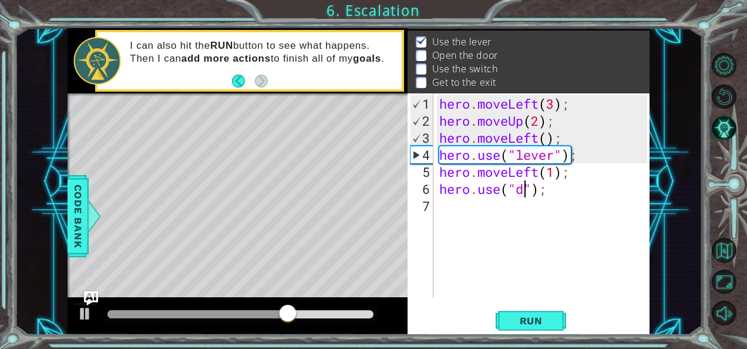
type textarea "hero.use("door");"
click at [452, 215] on div "hero . moveLeft ( 3 ) ; hero . moveUp ( 2 ) ; hero . moveLeft ( ) ; hero . use …" at bounding box center [545, 214] width 216 height 239
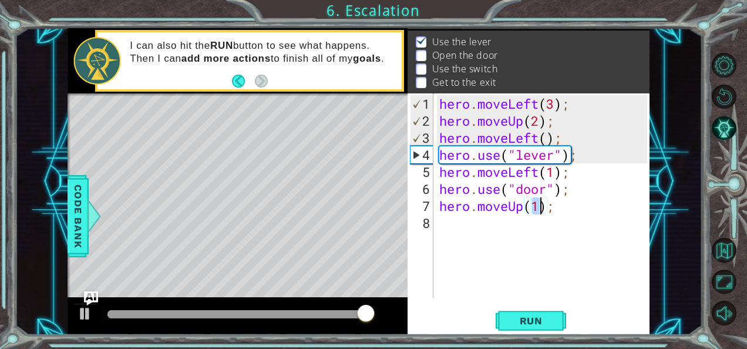
type textarea "hero.moveUp(2);"
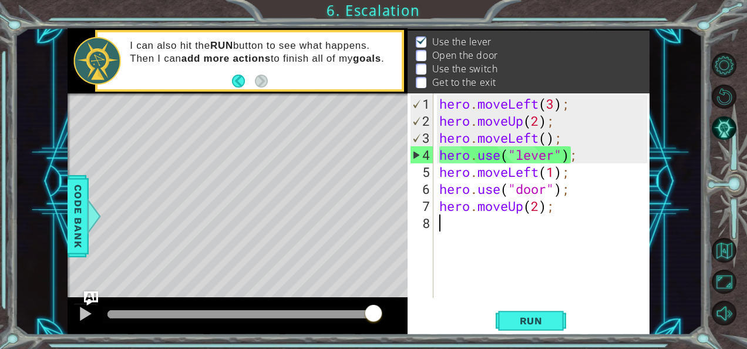
click at [448, 230] on div "hero . moveLeft ( 3 ) ; hero . moveUp ( 2 ) ; hero . moveLeft ( ) ; hero . use …" at bounding box center [545, 214] width 216 height 239
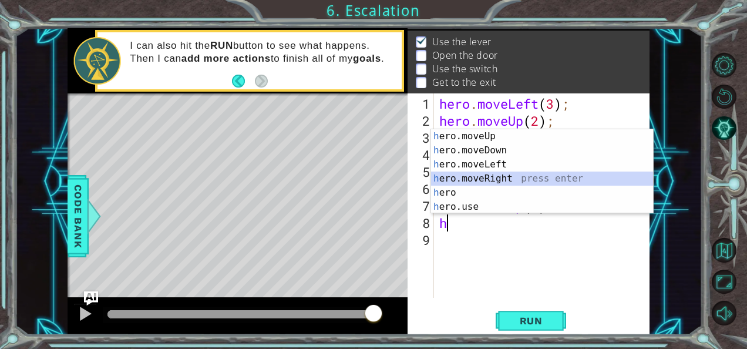
click at [466, 181] on div "h ero.moveUp press enter h ero.moveDown press enter h ero.moveLeft press enter …" at bounding box center [542, 185] width 223 height 113
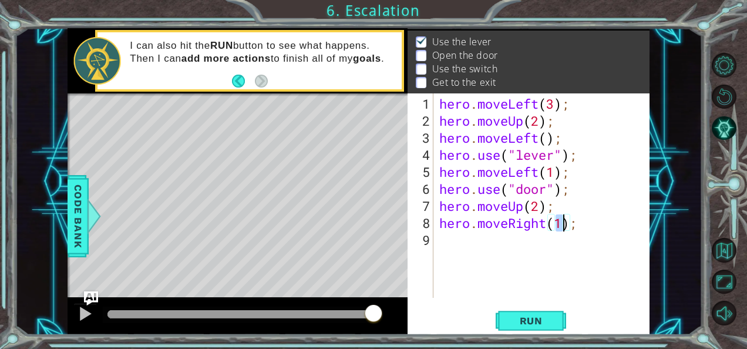
type textarea "hero.moveRight(2);"
click at [453, 246] on div "hero . moveLeft ( 3 ) ; hero . moveUp ( 2 ) ; hero . moveLeft ( ) ; hero . use …" at bounding box center [545, 214] width 216 height 239
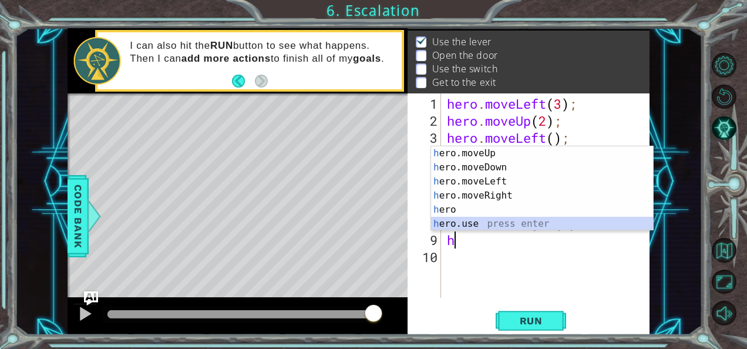
click at [456, 225] on div "h ero.moveUp press enter h ero.moveDown press enter h ero.moveLeft press enter …" at bounding box center [542, 202] width 223 height 113
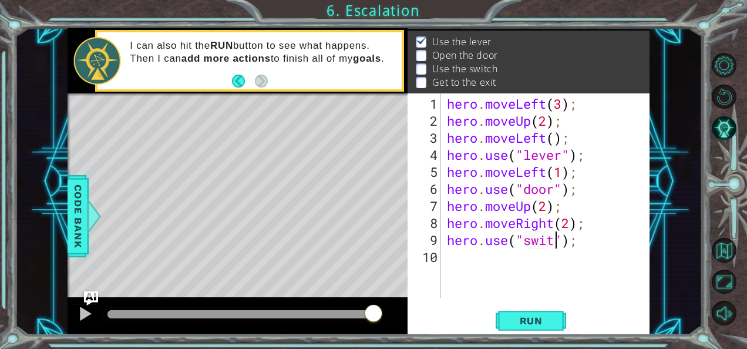
type textarea "hero.use("switch");"
click at [459, 257] on div "hero . moveLeft ( 3 ) ; hero . moveUp ( 2 ) ; hero . moveLeft ( ) ; hero . use …" at bounding box center [549, 214] width 209 height 239
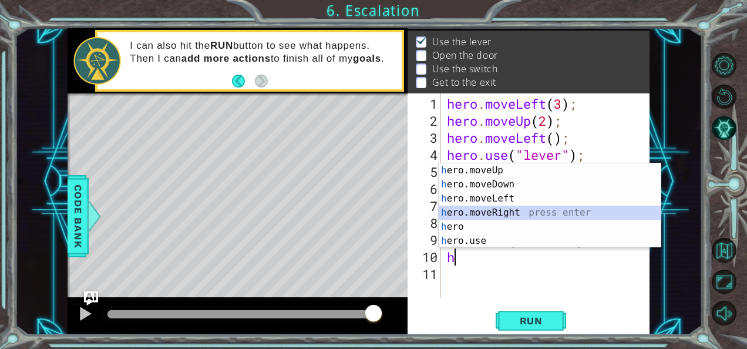
click at [473, 214] on div "h ero.moveUp press enter h ero.moveDown press enter h ero.moveLeft press enter …" at bounding box center [550, 219] width 223 height 113
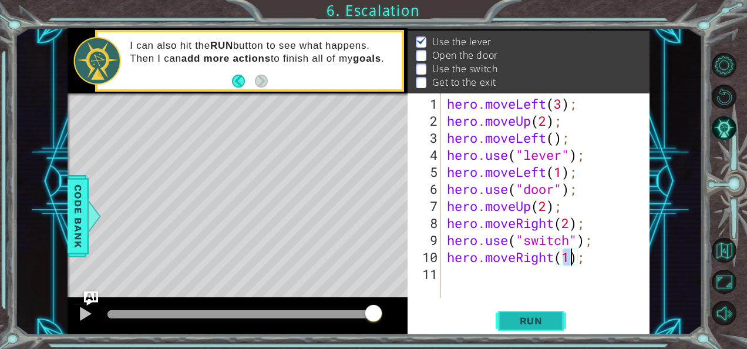
type textarea "hero.moveRight(1);"
click at [543, 318] on span "Run" at bounding box center [531, 321] width 46 height 12
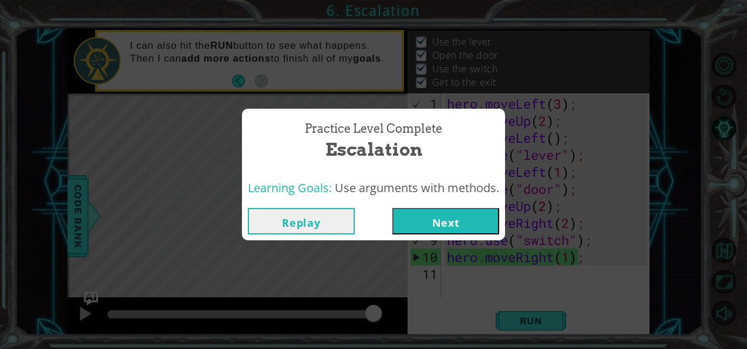
click at [454, 214] on button "Next" at bounding box center [445, 221] width 107 height 26
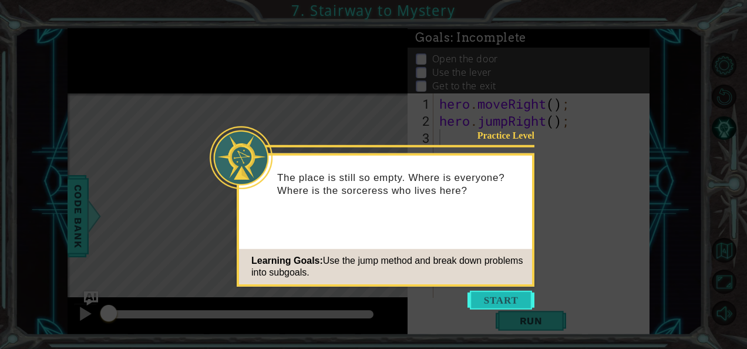
click at [483, 296] on button "Start" at bounding box center [501, 300] width 67 height 19
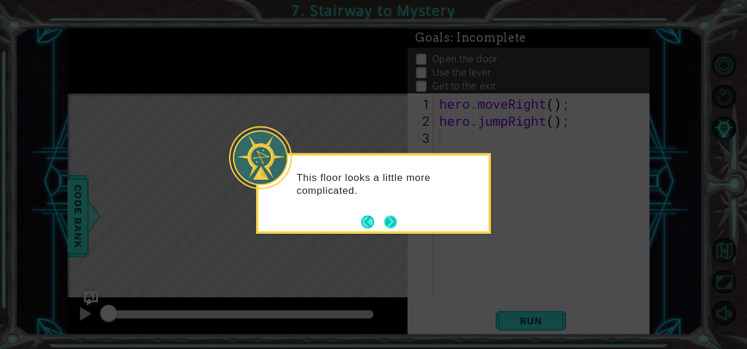
click at [387, 224] on button "Next" at bounding box center [391, 222] width 18 height 18
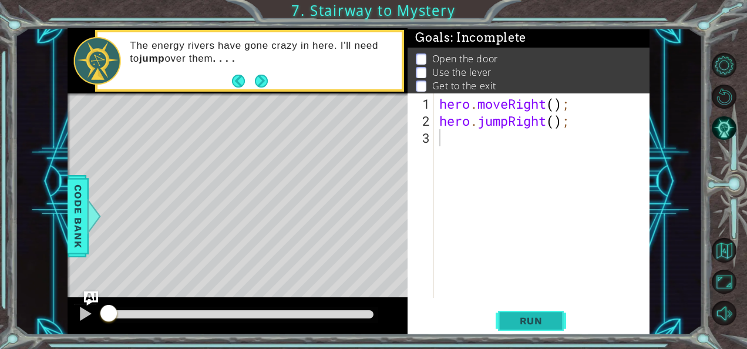
click at [515, 331] on button "Run" at bounding box center [531, 320] width 70 height 24
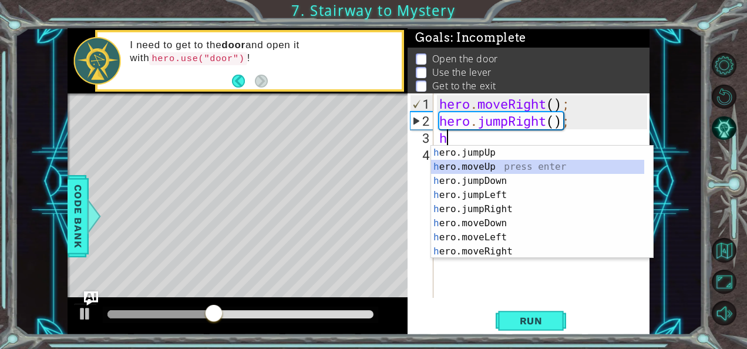
click at [469, 164] on div "h ero.jumpUp press enter h ero.moveUp press enter h ero.jumpDown press enter h …" at bounding box center [538, 216] width 214 height 141
type textarea "hero.moveUp(1);"
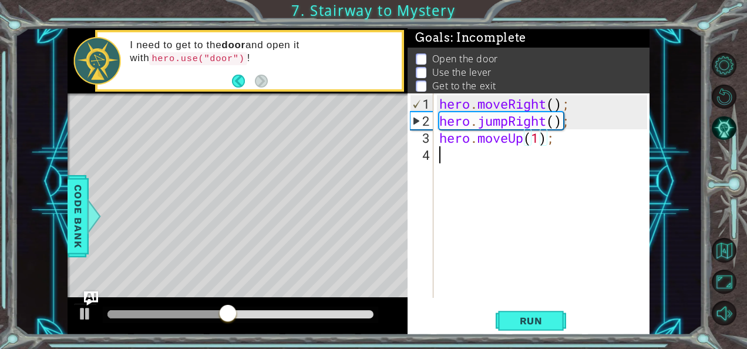
click at [462, 152] on div "hero . moveRight ( ) ; hero . jumpRight ( ) ; hero . moveUp ( 1 ) ;" at bounding box center [545, 214] width 216 height 239
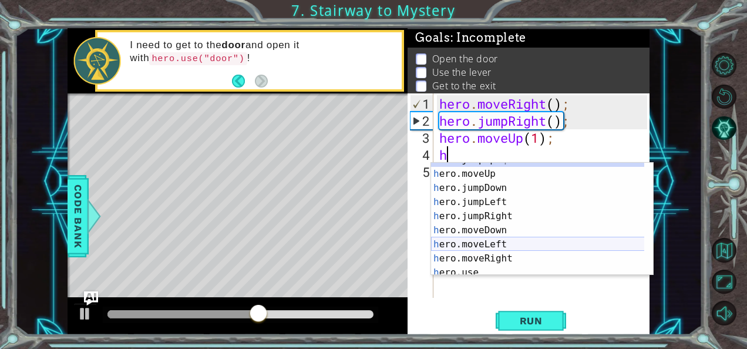
scroll to position [11, 0]
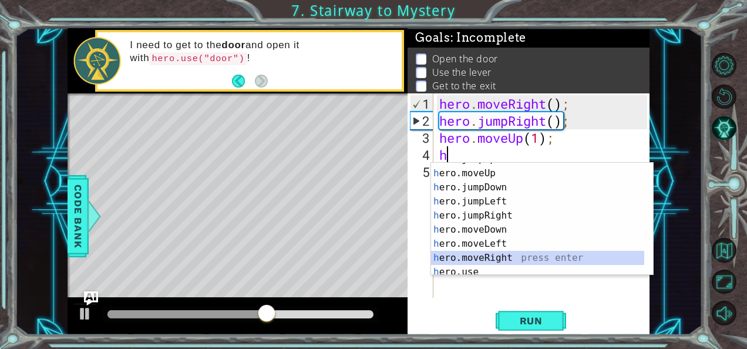
click at [496, 257] on div "h ero.jumpUp press enter h ero.moveUp press enter h ero.jumpDown press enter h …" at bounding box center [538, 222] width 214 height 141
type textarea "hero.moveRight(1);"
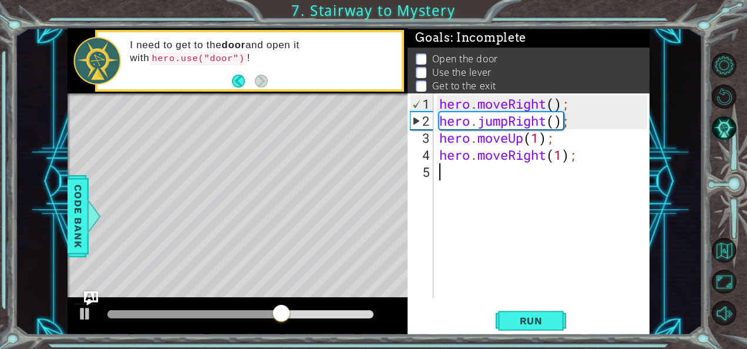
click at [443, 174] on div "hero . moveRight ( ) ; hero . jumpRight ( ) ; hero . moveUp ( 1 ) ; hero . move…" at bounding box center [545, 214] width 216 height 239
type textarea "h"
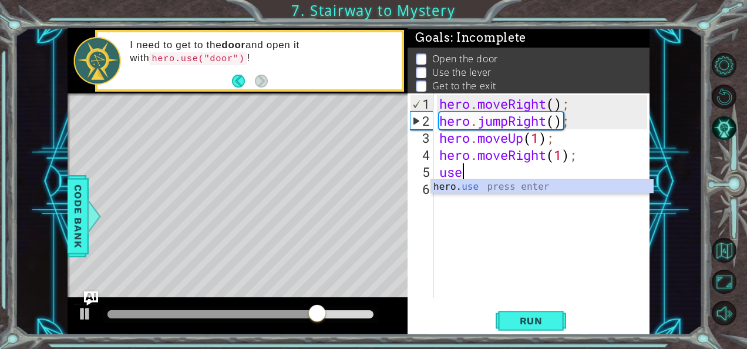
scroll to position [0, 0]
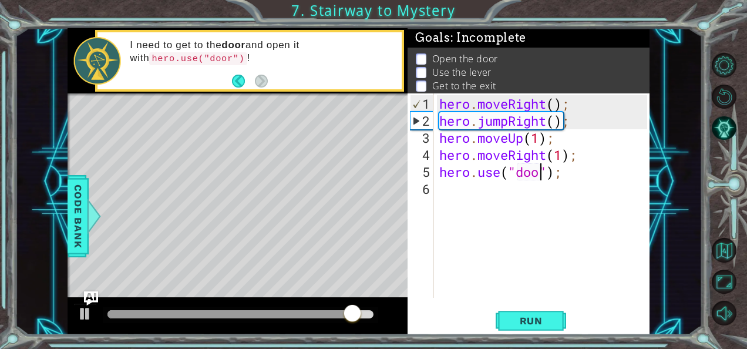
type textarea "hero.use("door");"
click at [463, 187] on div "hero . moveRight ( ) ; hero . jumpRight ( ) ; hero . moveUp ( 1 ) ; hero . move…" at bounding box center [545, 214] width 216 height 239
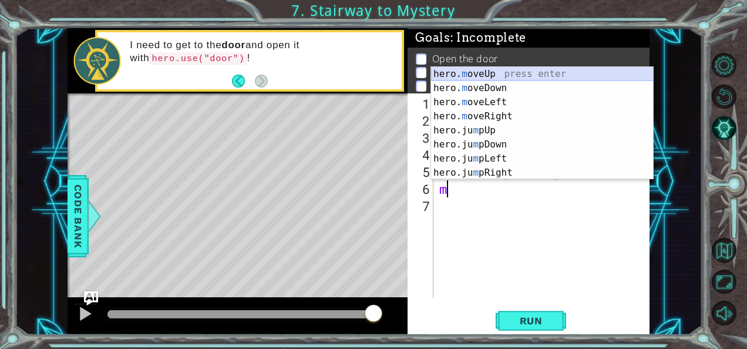
click at [456, 72] on div "hero. m oveUp press enter hero. m oveDown press enter hero. m oveLeft press ent…" at bounding box center [542, 137] width 223 height 141
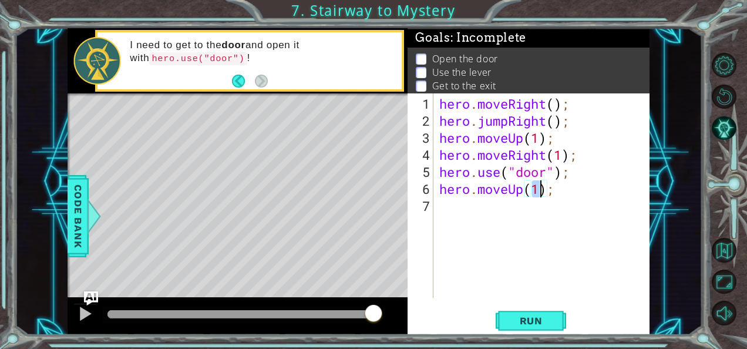
type textarea "hero.moveUp(2);"
click at [456, 204] on div "hero . moveRight ( ) ; hero . jumpRight ( ) ; hero . moveUp ( 1 ) ; hero . move…" at bounding box center [545, 214] width 216 height 239
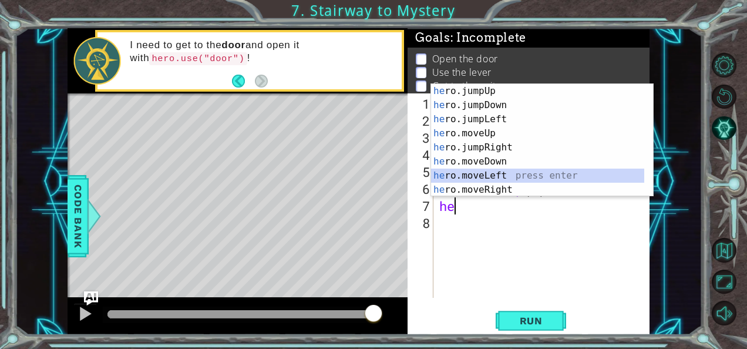
click at [481, 180] on div "he ro.jumpUp press enter he ro.jumpDown press enter he ro.jumpLeft press enter …" at bounding box center [538, 154] width 214 height 141
type textarea "hero.moveLeft(1);"
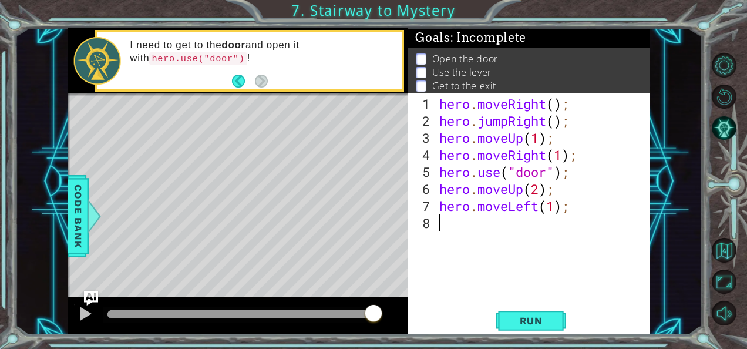
click at [456, 222] on div "hero . moveRight ( ) ; hero . jumpRight ( ) ; hero . moveUp ( 1 ) ; hero . move…" at bounding box center [545, 214] width 216 height 239
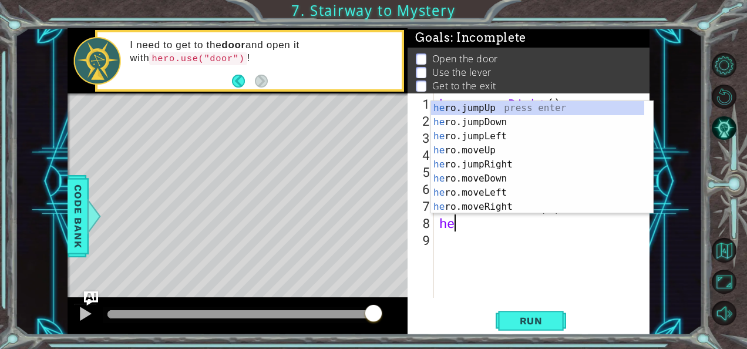
type textarea "h"
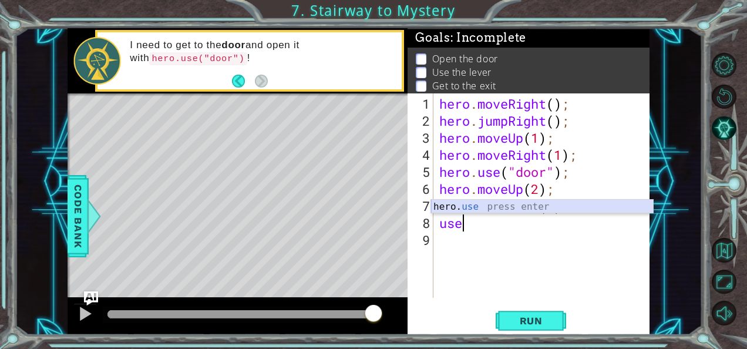
click at [469, 204] on div "hero. use press enter" at bounding box center [542, 221] width 223 height 42
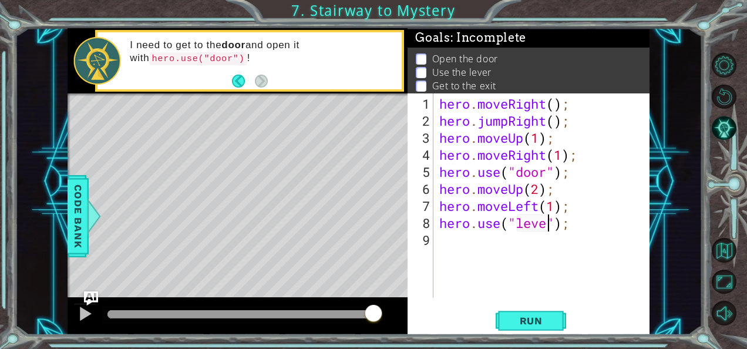
type textarea "hero.use("lever");"
click at [461, 239] on div "hero . moveRight ( ) ; hero . jumpRight ( ) ; hero . moveUp ( 1 ) ; hero . move…" at bounding box center [545, 214] width 216 height 239
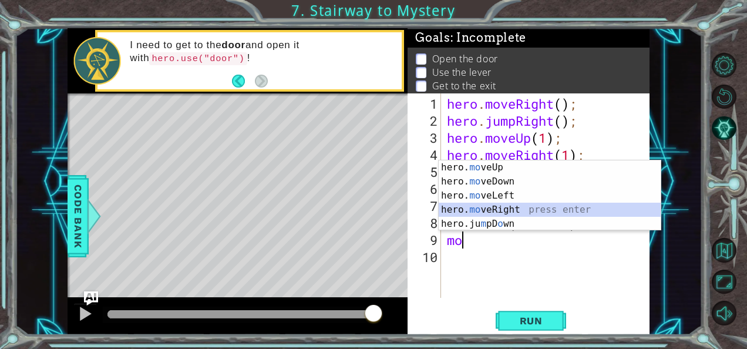
click at [479, 207] on div "hero. mo veUp press enter hero. mo veDown press enter hero. mo veLeft press ent…" at bounding box center [550, 209] width 223 height 99
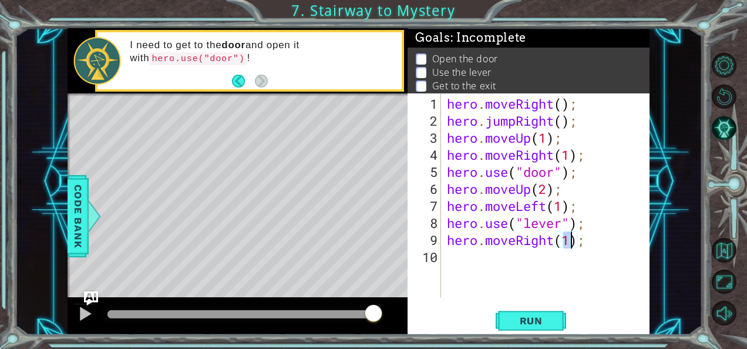
type textarea "hero.moveRight(2);"
click at [470, 253] on div "hero . moveRight ( ) ; hero . jumpRight ( ) ; hero . moveUp ( 1 ) ; hero . move…" at bounding box center [549, 214] width 209 height 239
type textarea "h"
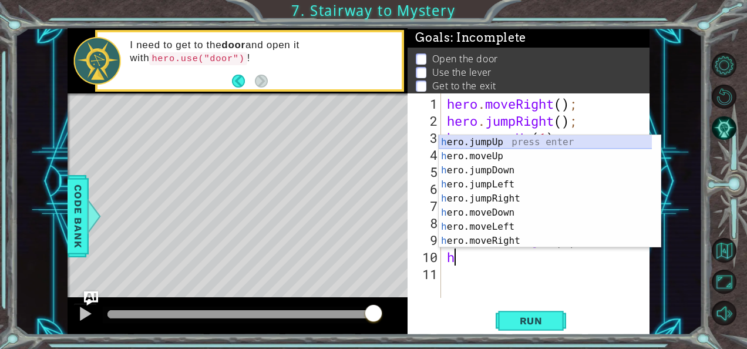
click at [507, 137] on div "h ero.jumpUp press enter h ero.moveUp press enter h ero.jumpDown press enter h …" at bounding box center [546, 205] width 214 height 141
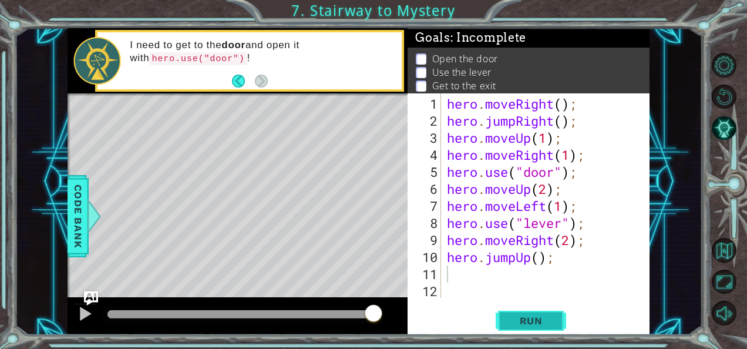
click at [530, 309] on button "Run" at bounding box center [531, 320] width 70 height 24
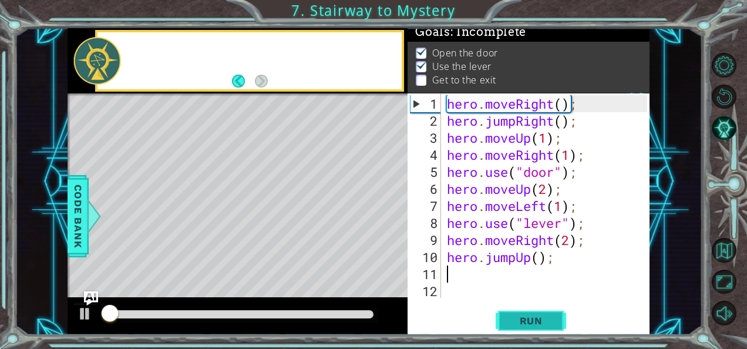
scroll to position [10, 0]
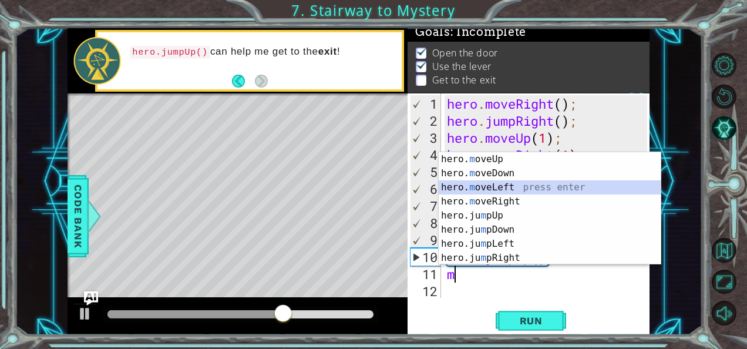
click at [509, 187] on div "hero. m oveUp press enter hero. m oveDown press enter hero. m oveLeft press ent…" at bounding box center [550, 222] width 223 height 141
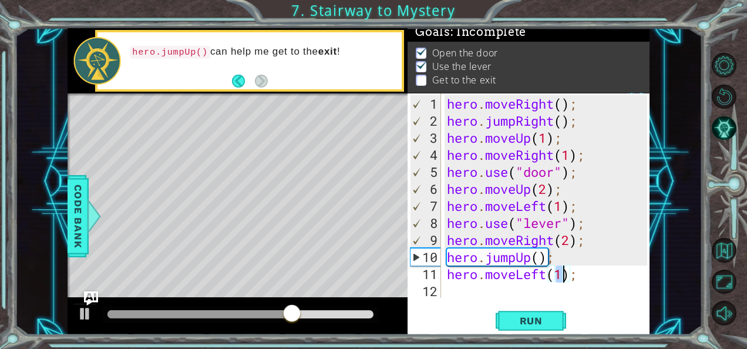
scroll to position [0, 5]
type textarea "hero.moveLeft(2);"
click at [540, 318] on span "Run" at bounding box center [531, 321] width 46 height 12
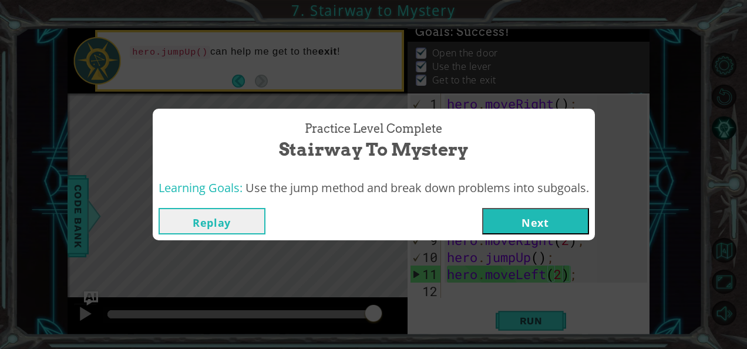
click at [539, 222] on button "Next" at bounding box center [535, 221] width 107 height 26
